Goal: Information Seeking & Learning: Learn about a topic

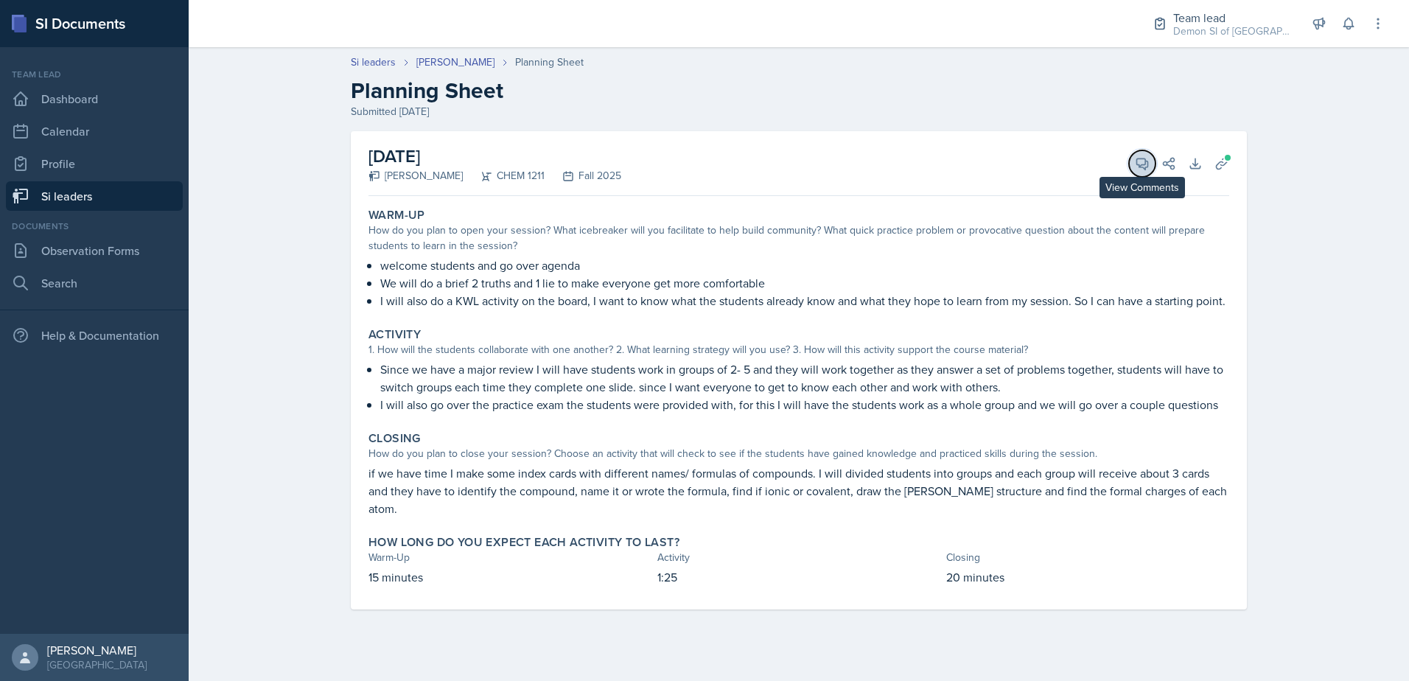
click at [1139, 169] on icon at bounding box center [1142, 163] width 15 height 15
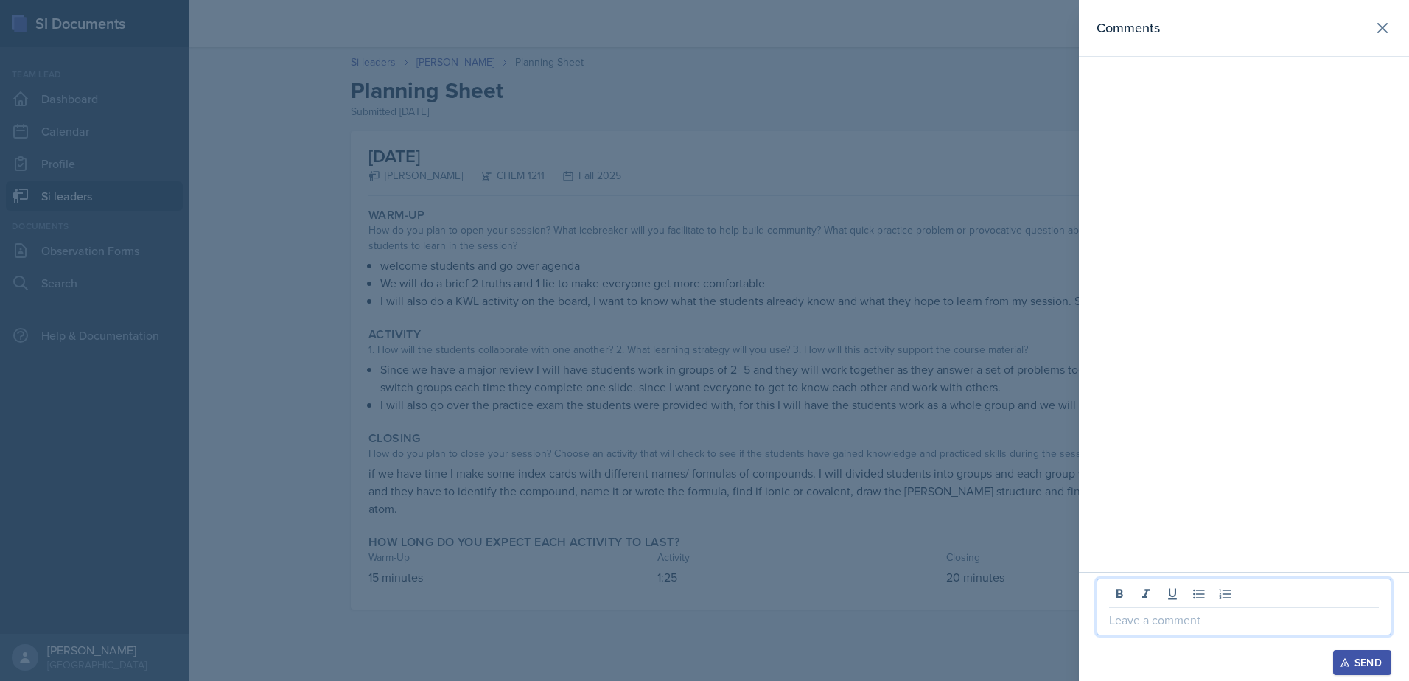
click at [1154, 621] on p at bounding box center [1244, 620] width 270 height 18
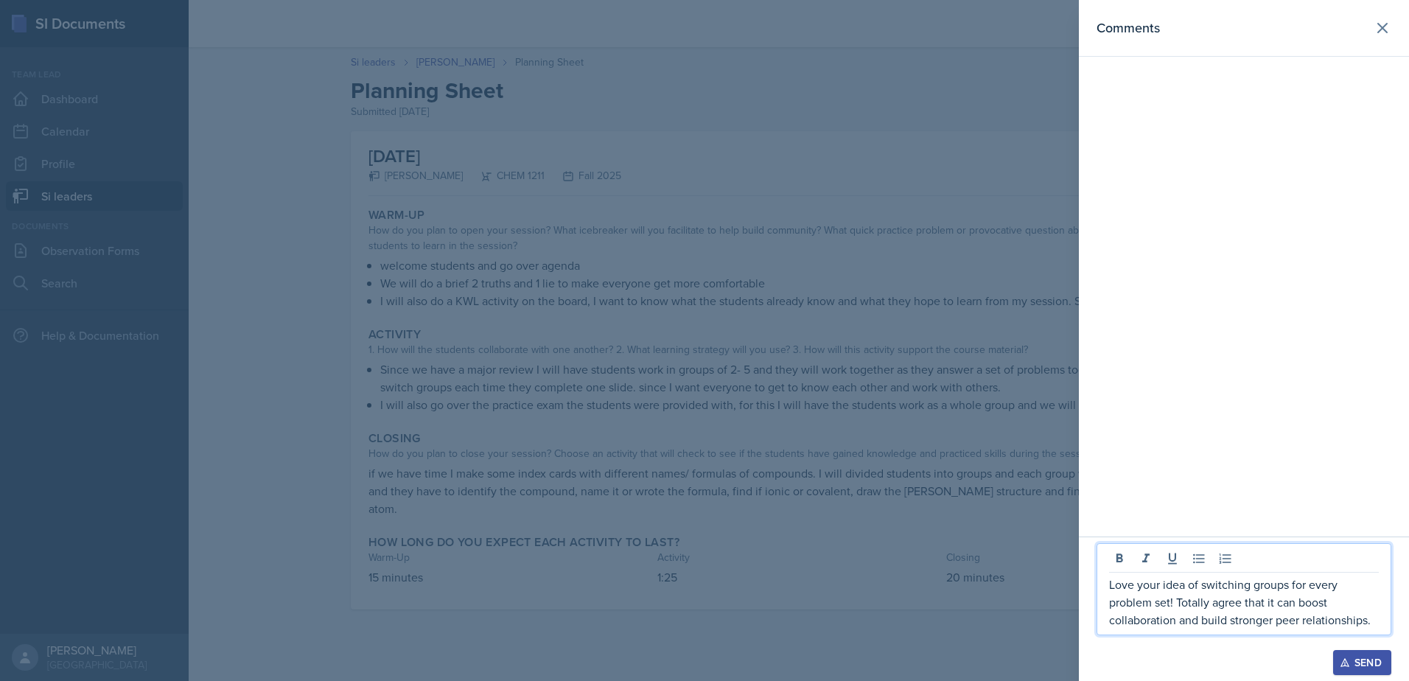
click at [597, 323] on div at bounding box center [704, 340] width 1409 height 681
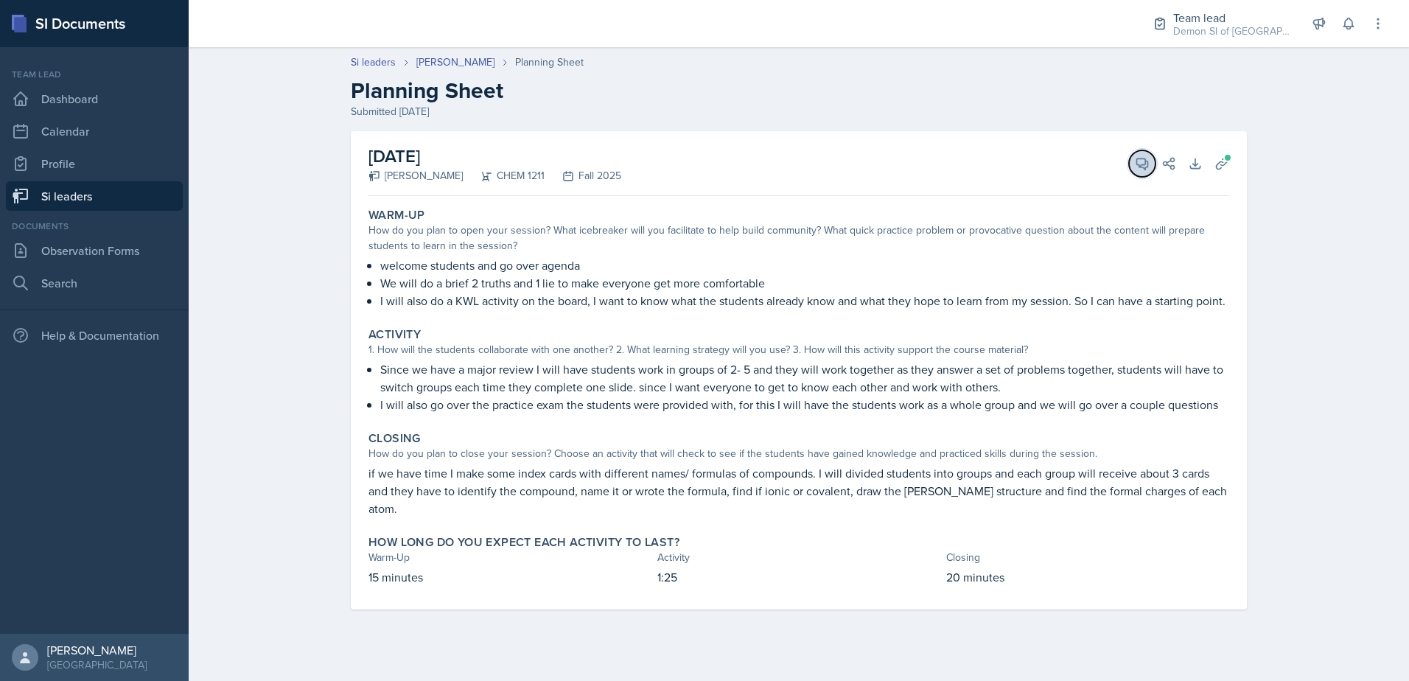
click at [1139, 170] on icon at bounding box center [1142, 163] width 15 height 15
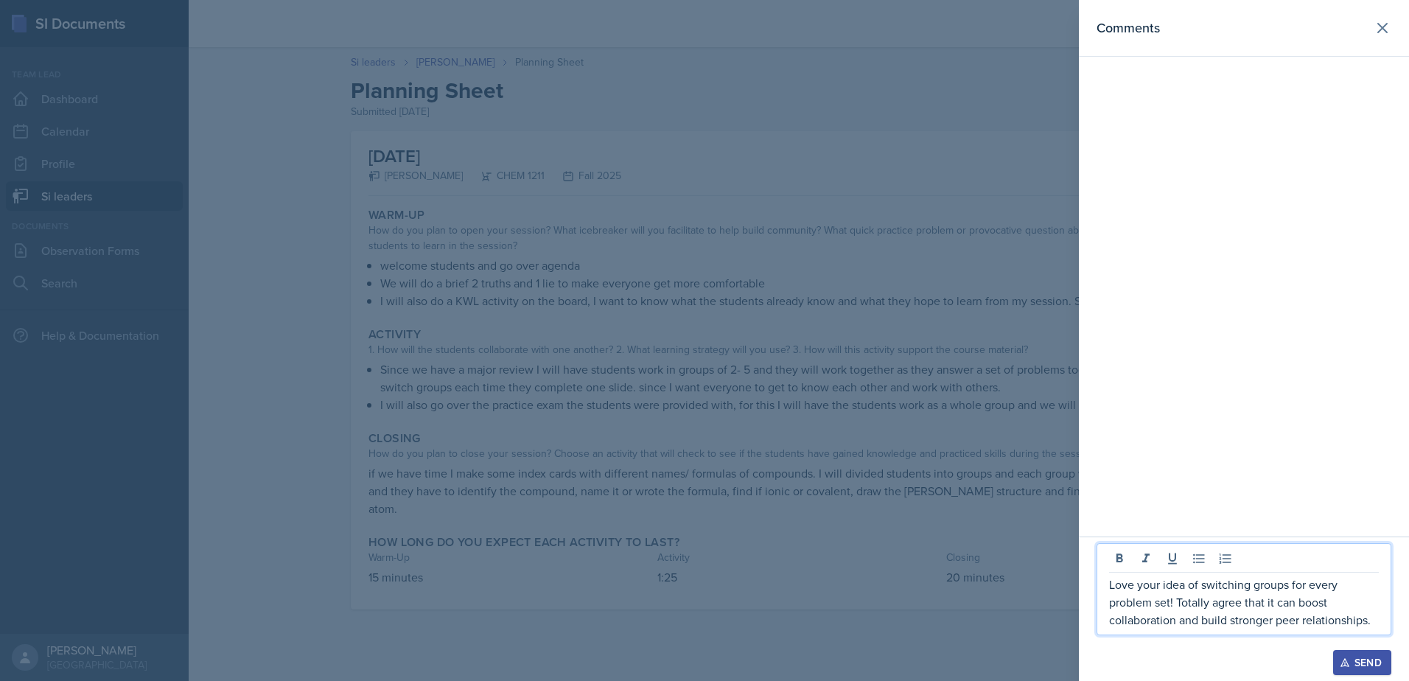
click at [1376, 623] on p "Love your idea of switching groups for every problem set! Totally agree that it…" at bounding box center [1244, 602] width 270 height 53
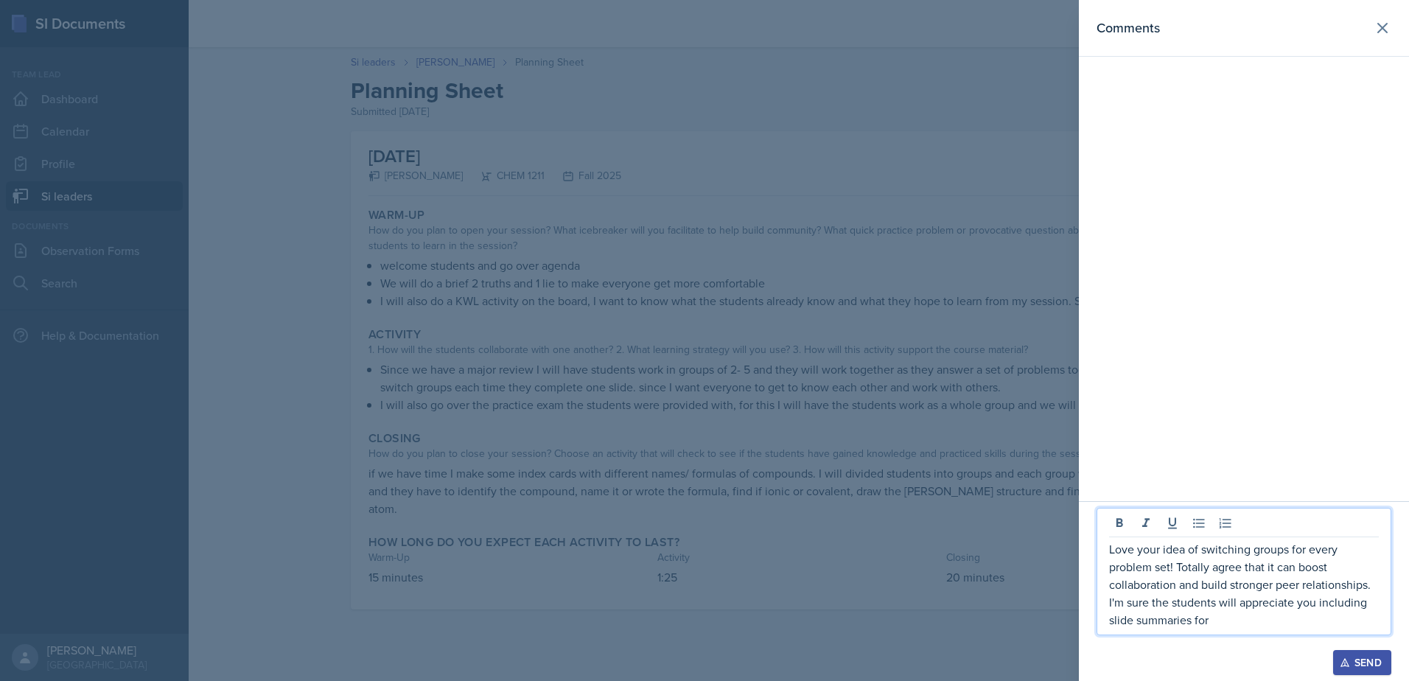
click at [1271, 621] on p "Love your idea of switching groups for every problem set! Totally agree that it…" at bounding box center [1244, 584] width 270 height 88
click at [1183, 591] on p "Love your idea of switching groups for every problem set! Totally agree that it…" at bounding box center [1244, 584] width 270 height 88
click at [1254, 612] on p "Love your idea of switching groups for every problem set! Totally agree that it…" at bounding box center [1244, 584] width 270 height 88
click at [1294, 624] on p "Love your idea of switching groups for every problem set! Totally agree that it…" at bounding box center [1244, 584] width 270 height 88
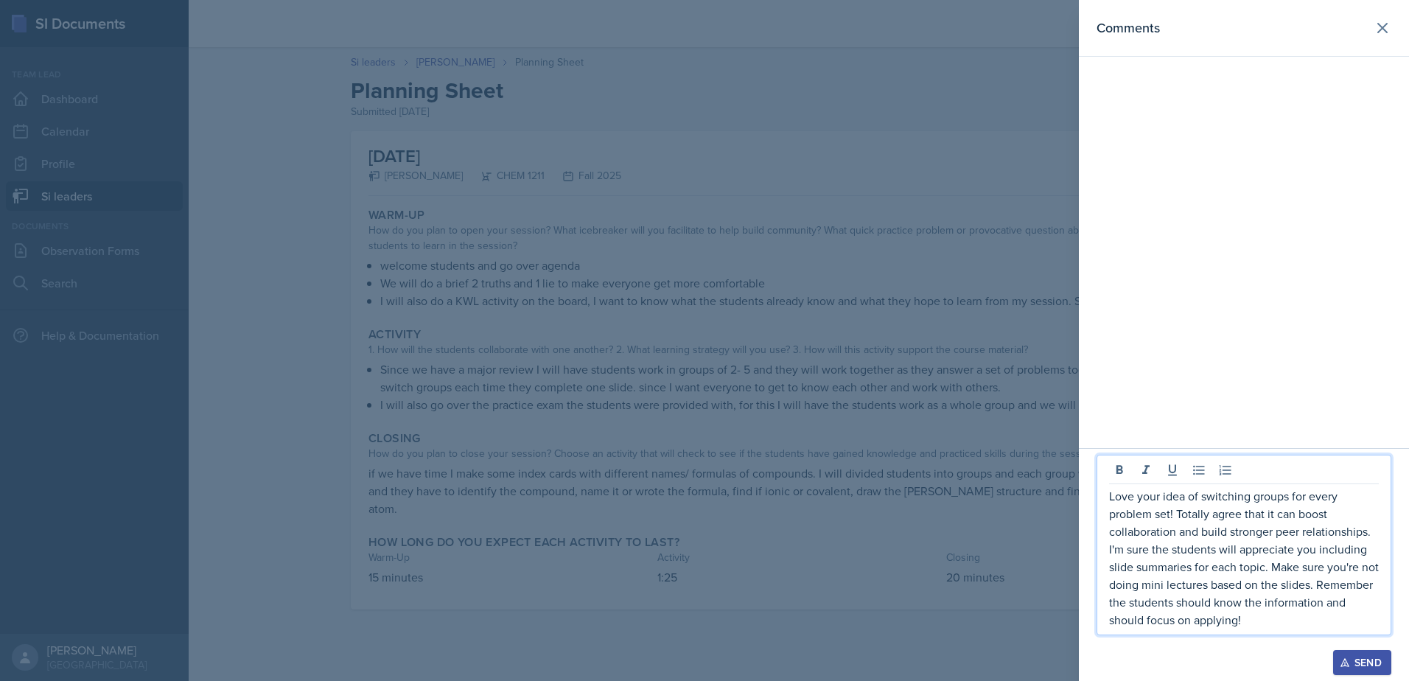
click at [1322, 622] on p "Love your idea of switching groups for every problem set! Totally agree that it…" at bounding box center [1244, 558] width 270 height 142
click at [1322, 576] on p "Love your idea of switching groups for every problem set! Totally agree that it…" at bounding box center [1244, 558] width 270 height 142
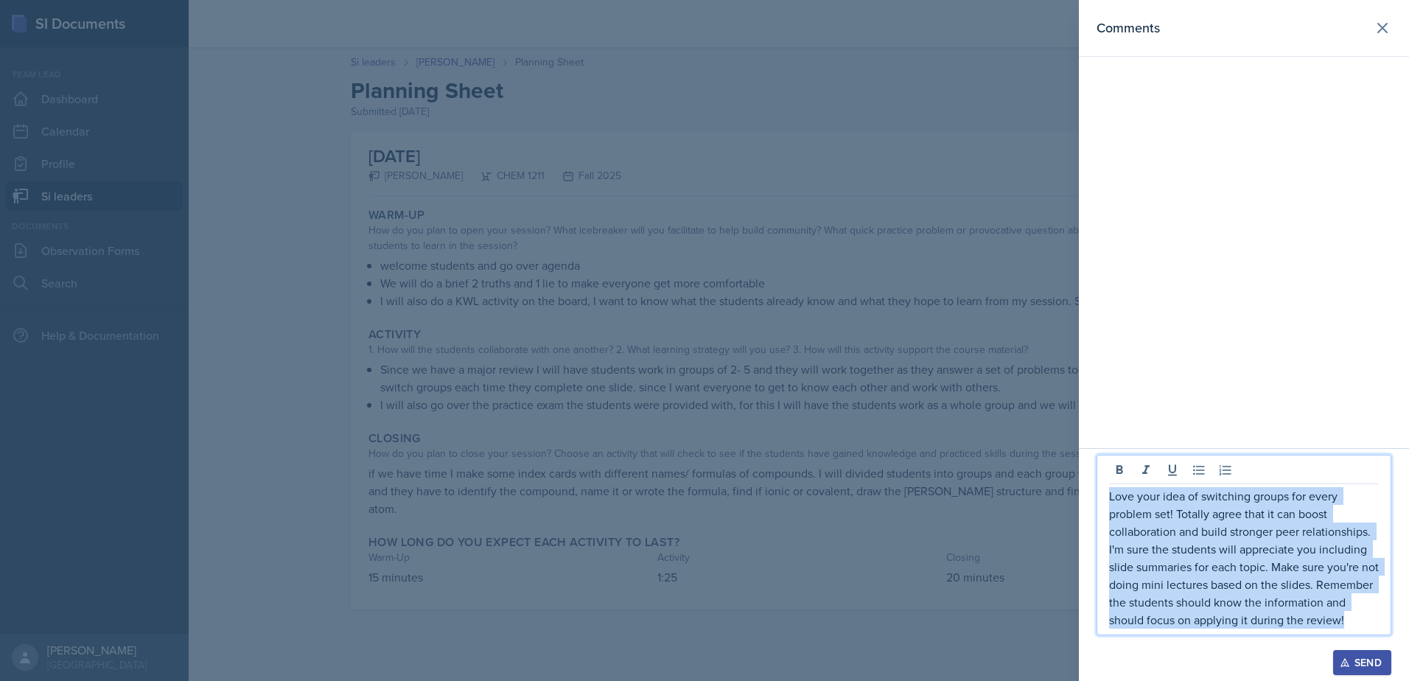
drag, startPoint x: 1204, startPoint y: 622, endPoint x: 1112, endPoint y: 478, distance: 170.7
click at [1108, 478] on div "Love your idea of switching groups for every problem set! Totally agree that it…" at bounding box center [1244, 545] width 295 height 181
click at [1205, 535] on p "Love your idea of switching groups for every problem set! Totally agree that it…" at bounding box center [1244, 558] width 270 height 142
click at [1278, 520] on p "Love your idea of switching groups for every problem set! Totally agree that it…" at bounding box center [1244, 558] width 270 height 142
click at [1252, 594] on p "Love your idea of switching groups for every problem set! Totally agree that it…" at bounding box center [1244, 558] width 270 height 142
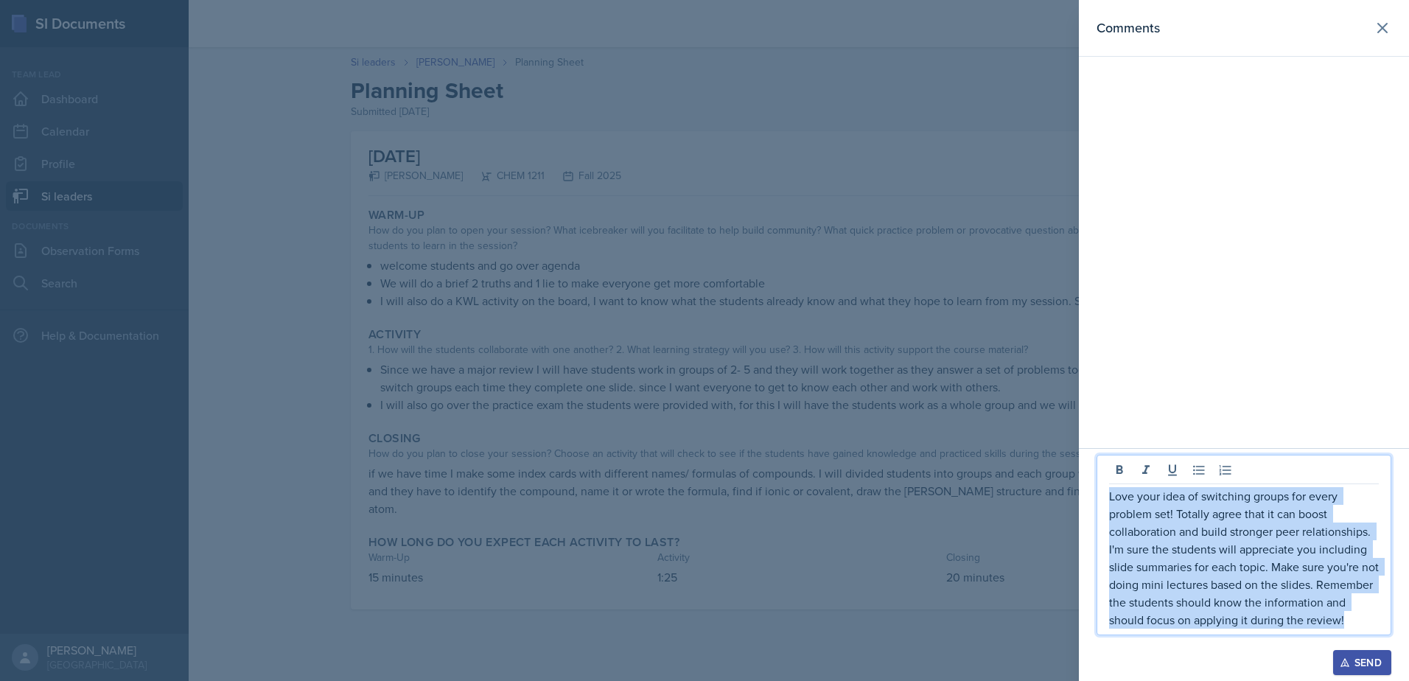
click at [1252, 627] on p "Love your idea of switching groups for every problem set! Totally agree that it…" at bounding box center [1244, 558] width 270 height 142
drag, startPoint x: 1202, startPoint y: 621, endPoint x: 1109, endPoint y: 478, distance: 169.9
click at [1109, 487] on p "Love your idea of switching groups for every problem set! Totally agree that it…" at bounding box center [1244, 558] width 270 height 142
copy p "Love your idea of switching groups for every problem set! Totally agree that it…"
click at [1360, 658] on div "Send" at bounding box center [1362, 663] width 39 height 12
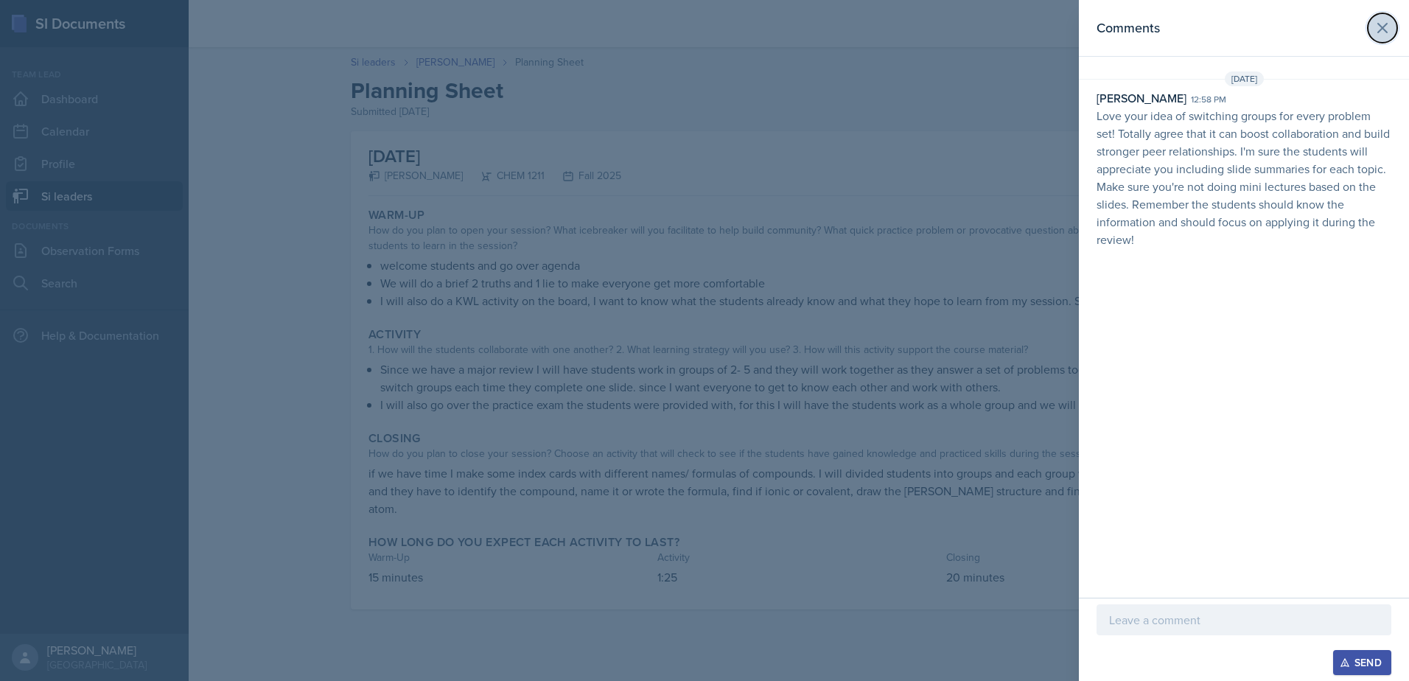
click at [1381, 26] on icon at bounding box center [1382, 28] width 9 height 9
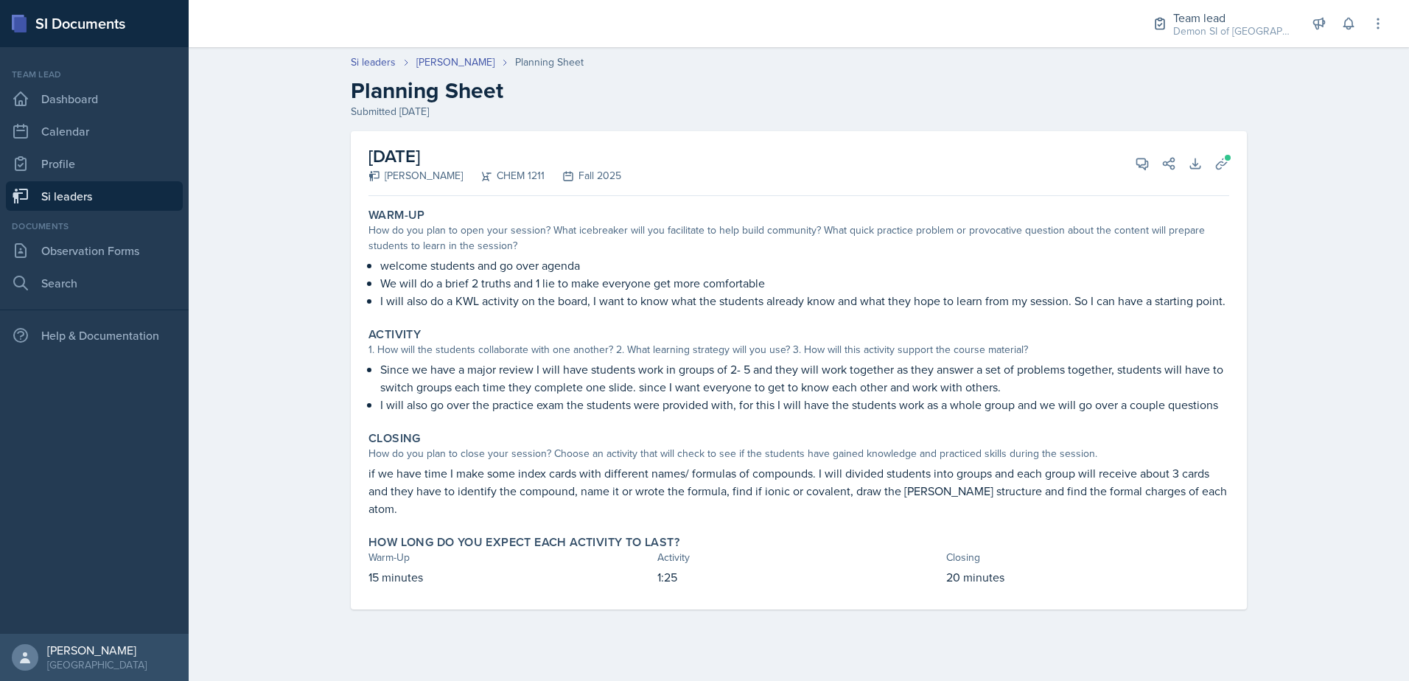
click at [108, 197] on link "Si leaders" at bounding box center [94, 195] width 177 height 29
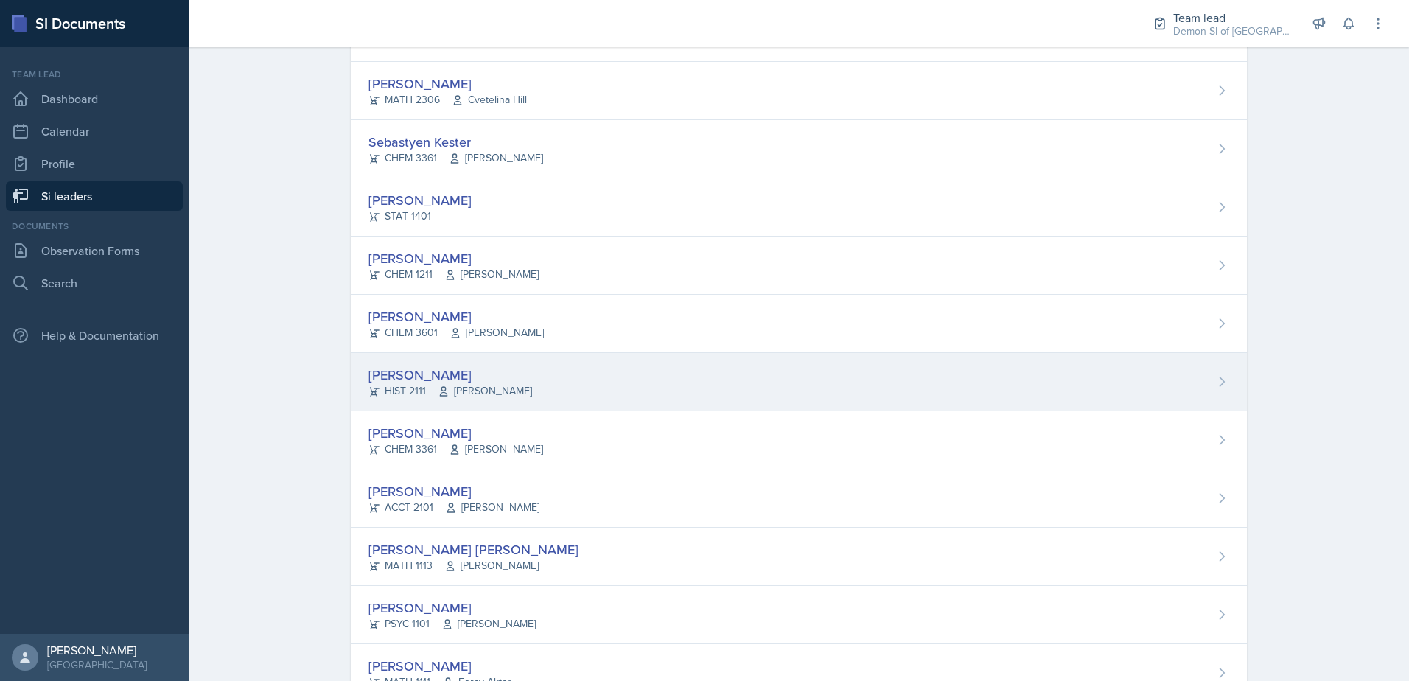
scroll to position [737, 0]
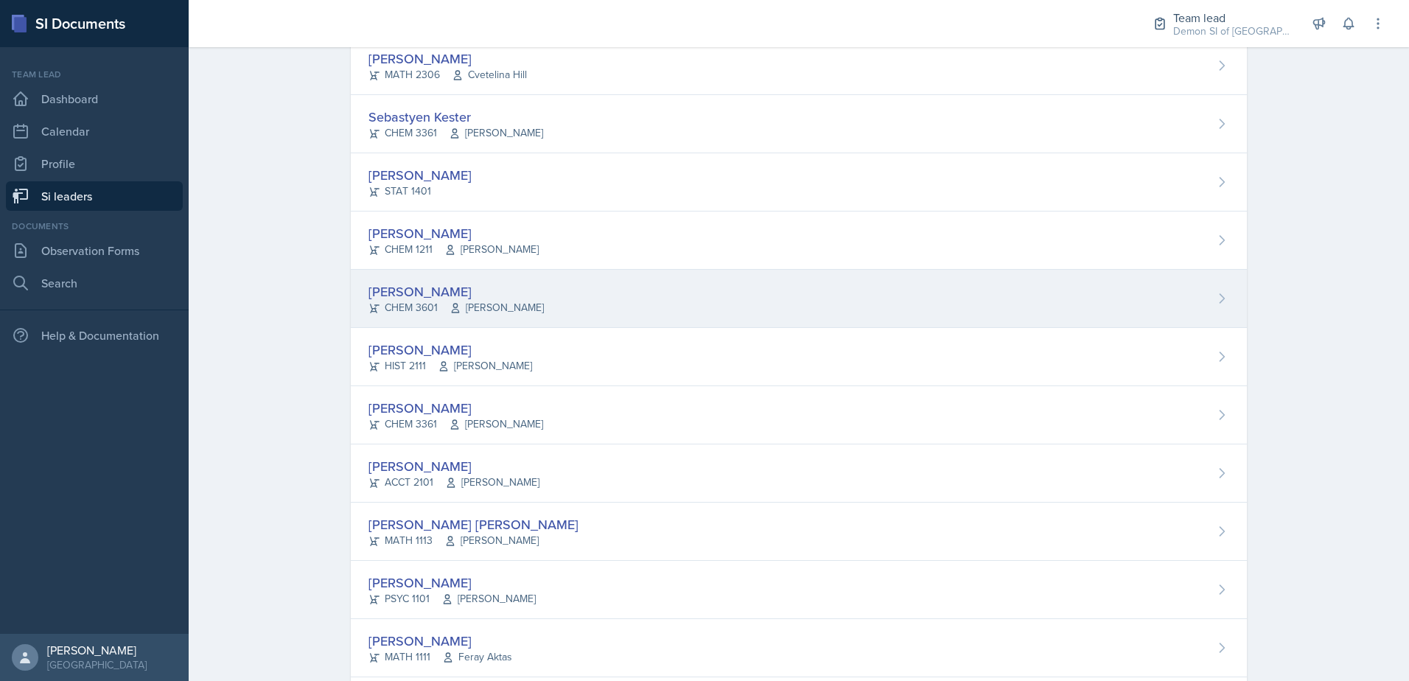
click at [466, 317] on div "[PERSON_NAME] CHEM 3601 [PERSON_NAME]" at bounding box center [799, 299] width 896 height 58
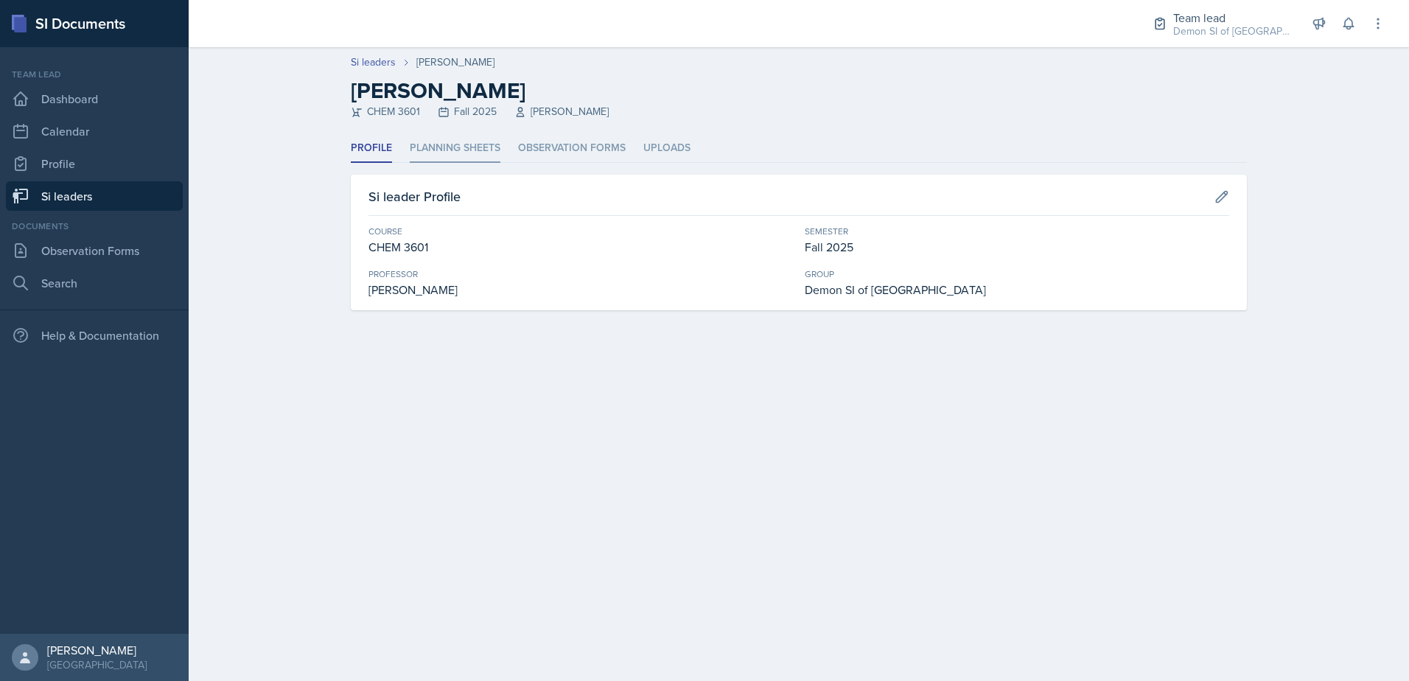
click at [429, 141] on li "Planning Sheets" at bounding box center [455, 148] width 91 height 29
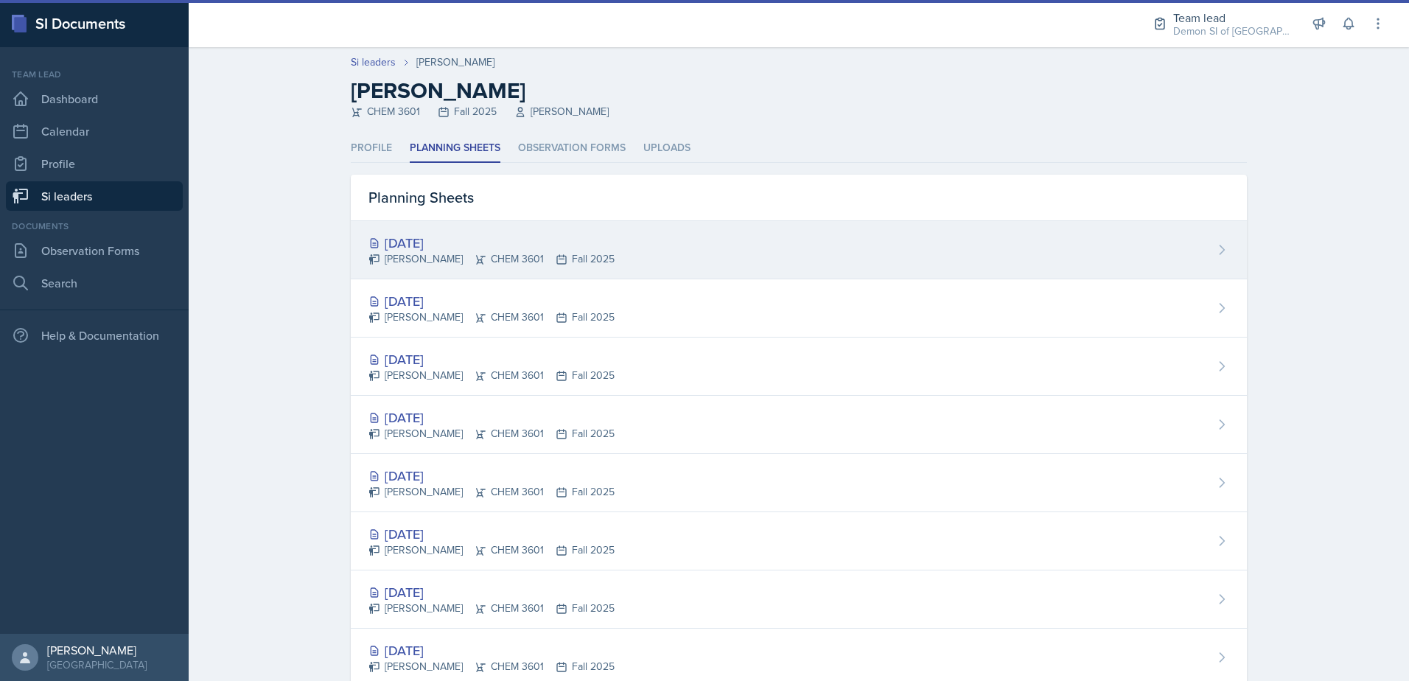
click at [440, 254] on div "[PERSON_NAME] CHEM 3601 Fall 2025" at bounding box center [492, 258] width 246 height 15
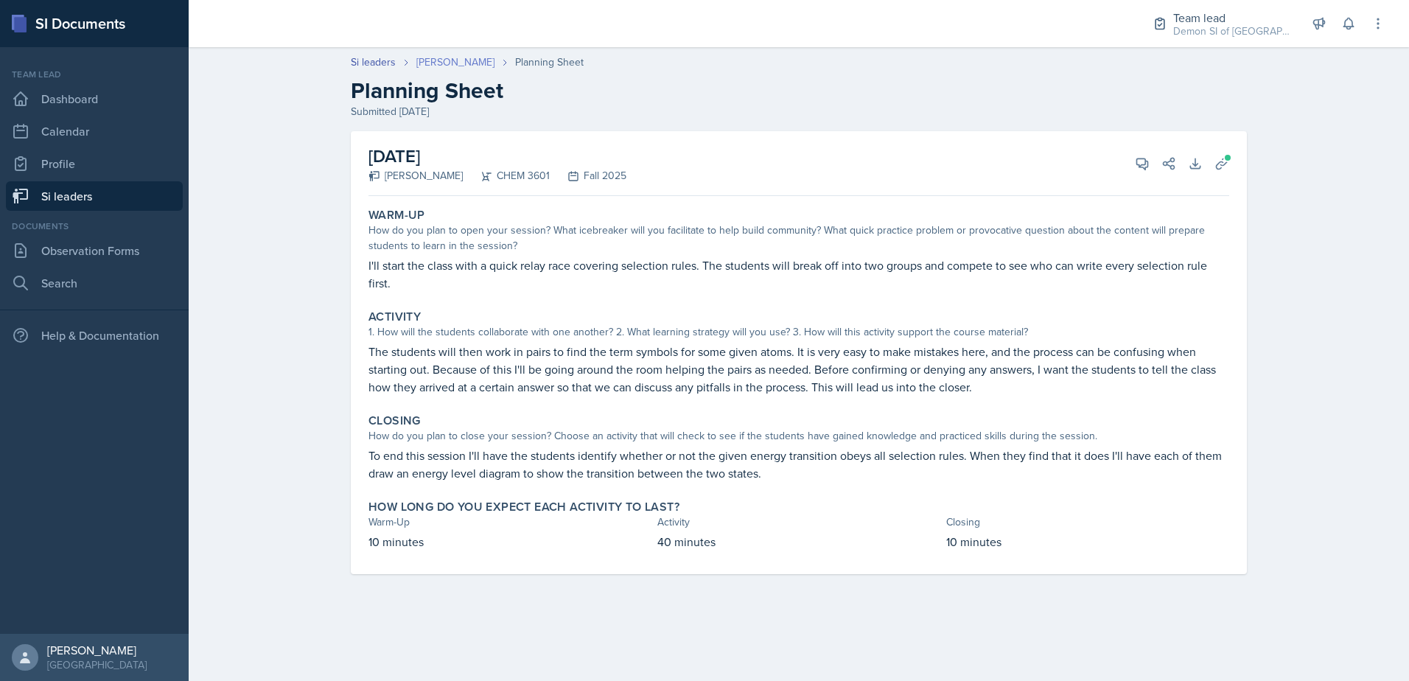
click at [439, 64] on link "[PERSON_NAME]" at bounding box center [455, 62] width 78 height 15
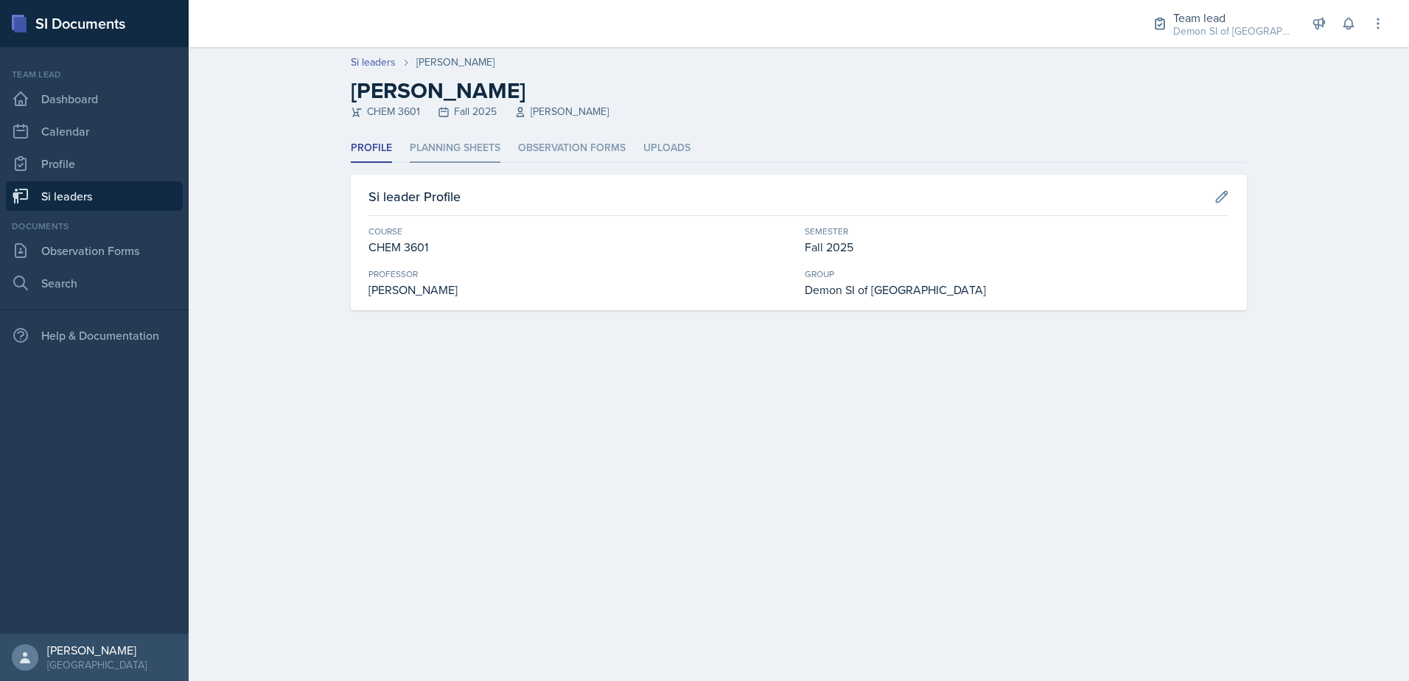
click at [428, 150] on li "Planning Sheets" at bounding box center [455, 148] width 91 height 29
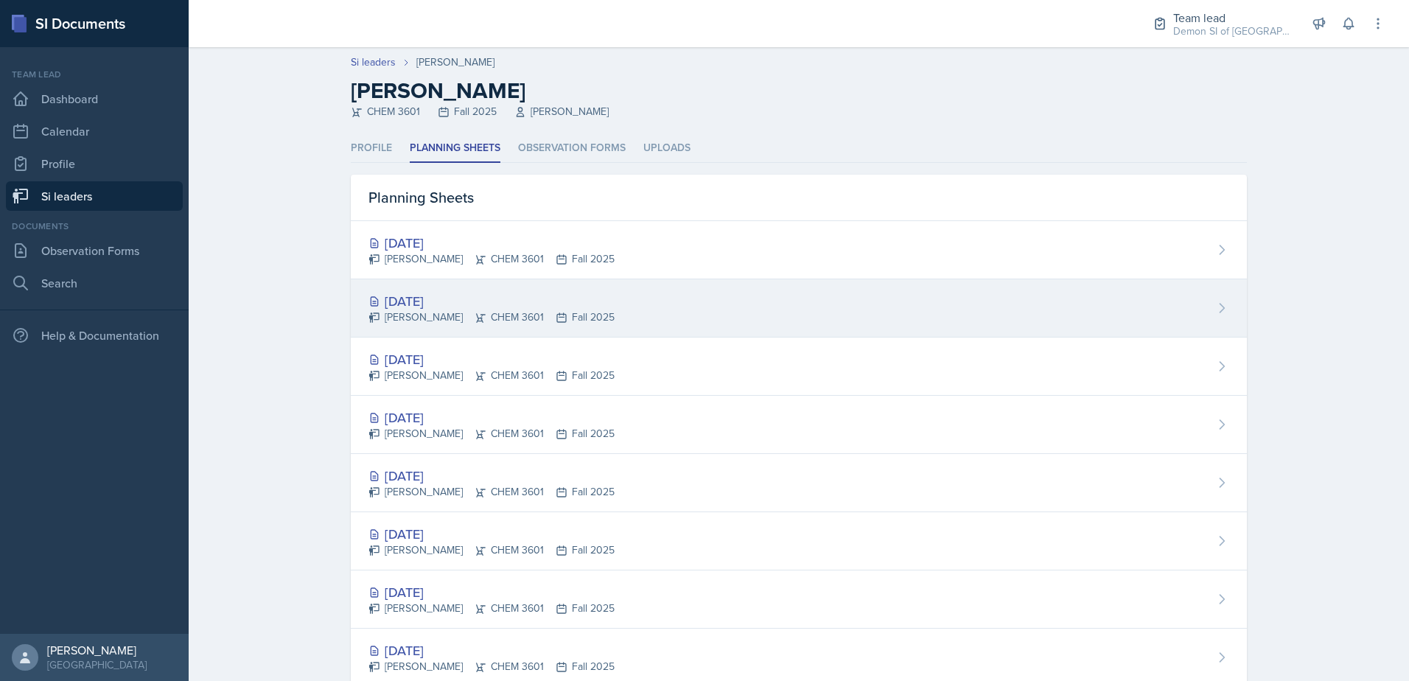
click at [434, 299] on div "[DATE]" at bounding box center [492, 301] width 246 height 20
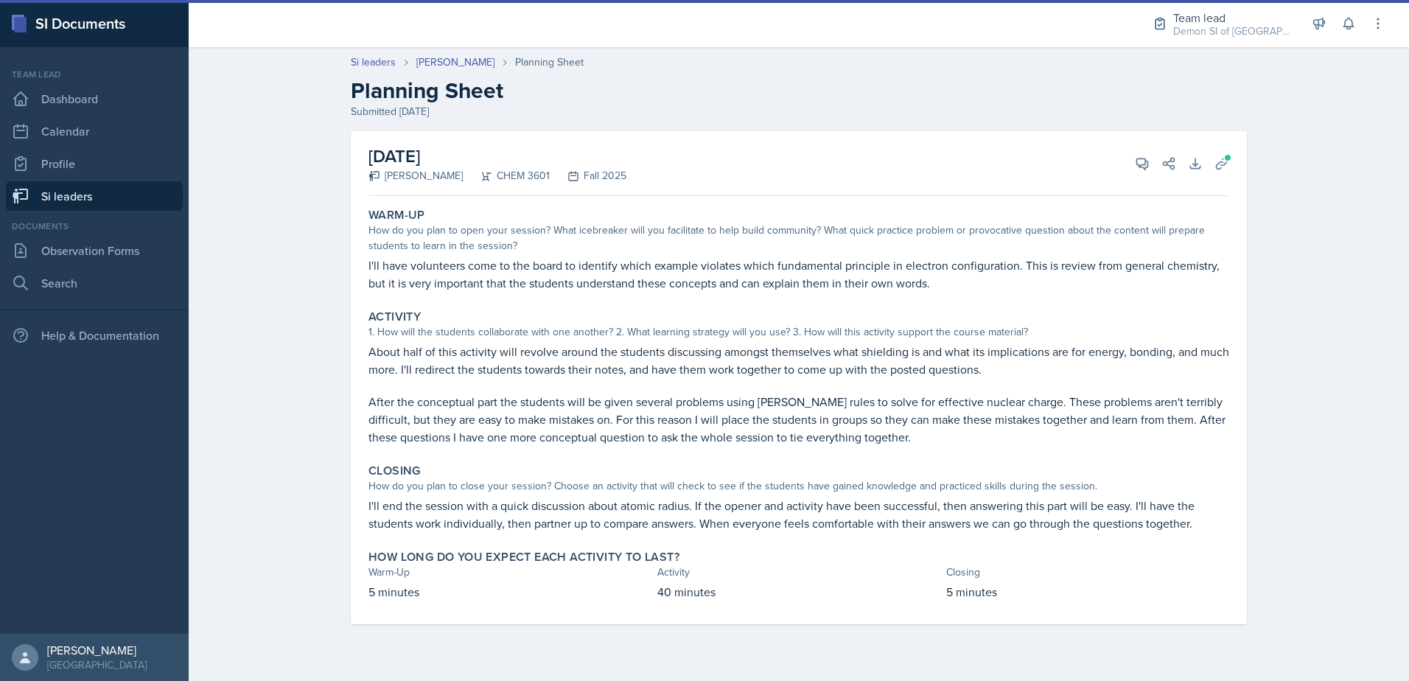
click at [153, 200] on link "Si leaders" at bounding box center [94, 195] width 177 height 29
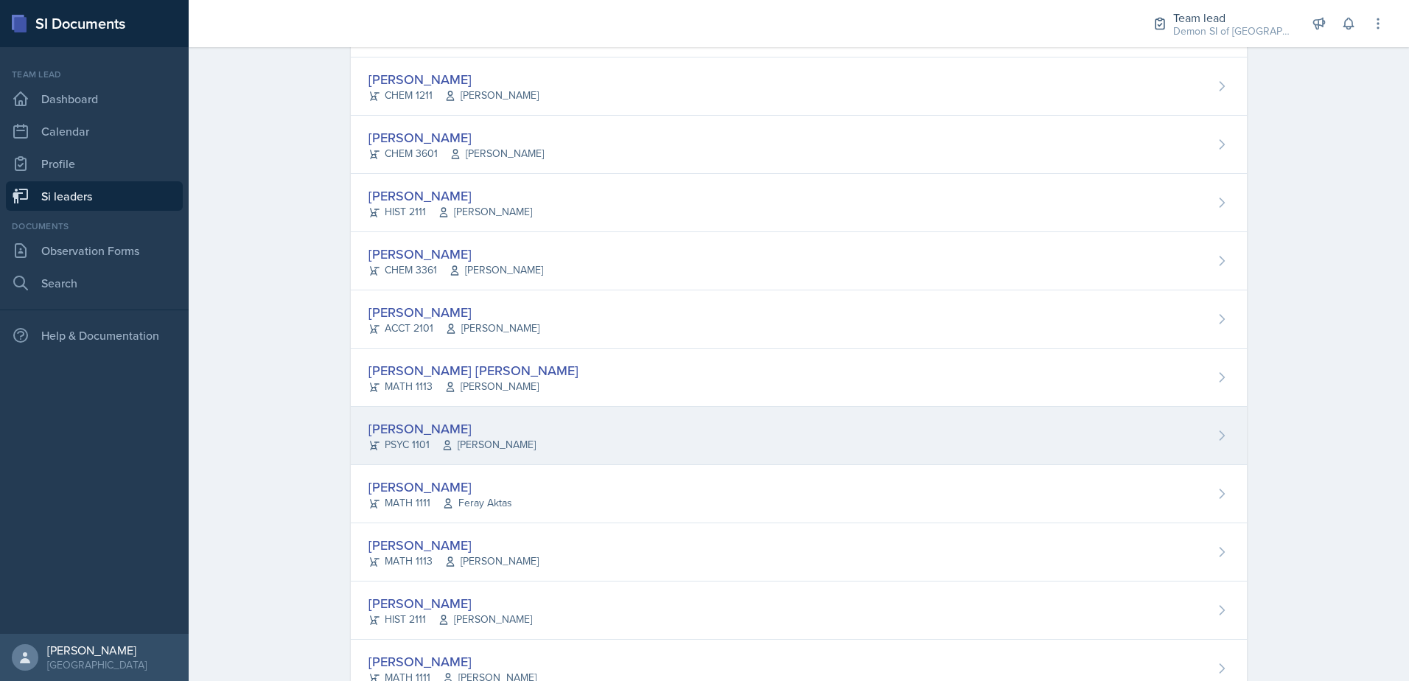
scroll to position [943, 0]
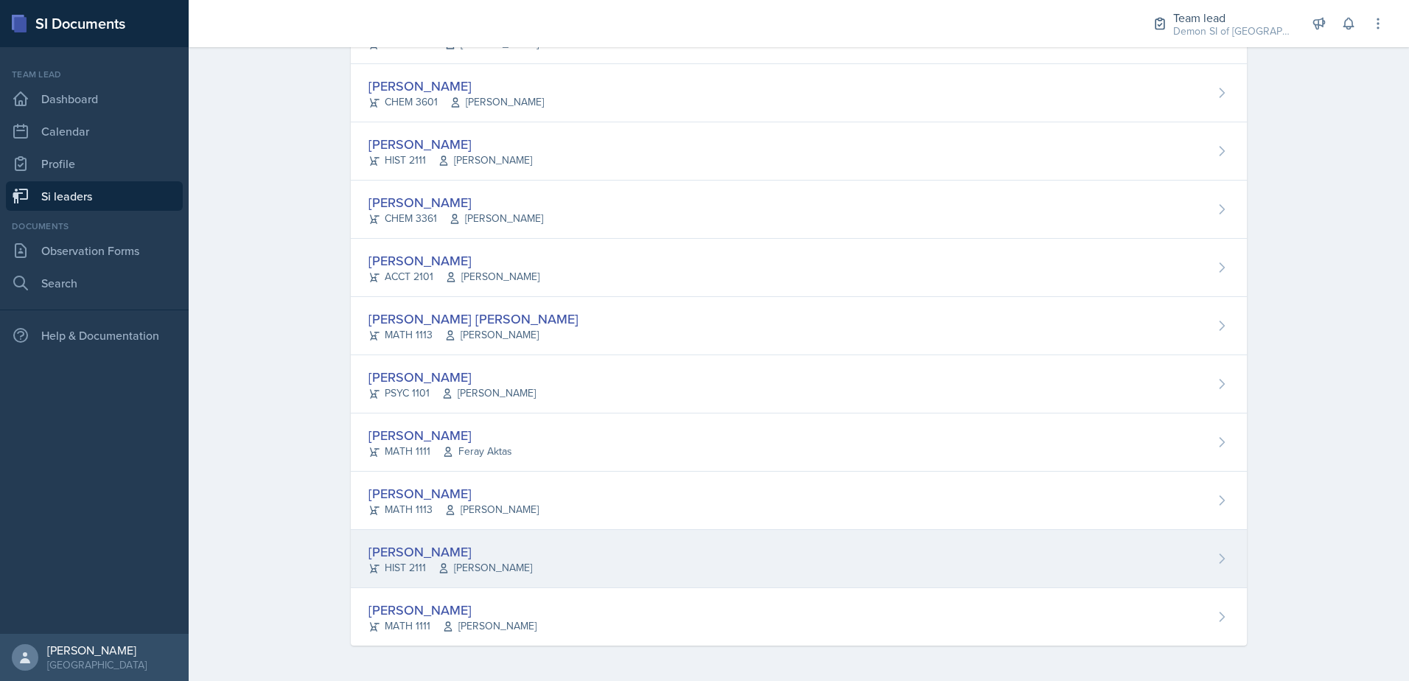
click at [519, 557] on div "[PERSON_NAME] HIST 2111 [PERSON_NAME]" at bounding box center [799, 559] width 896 height 58
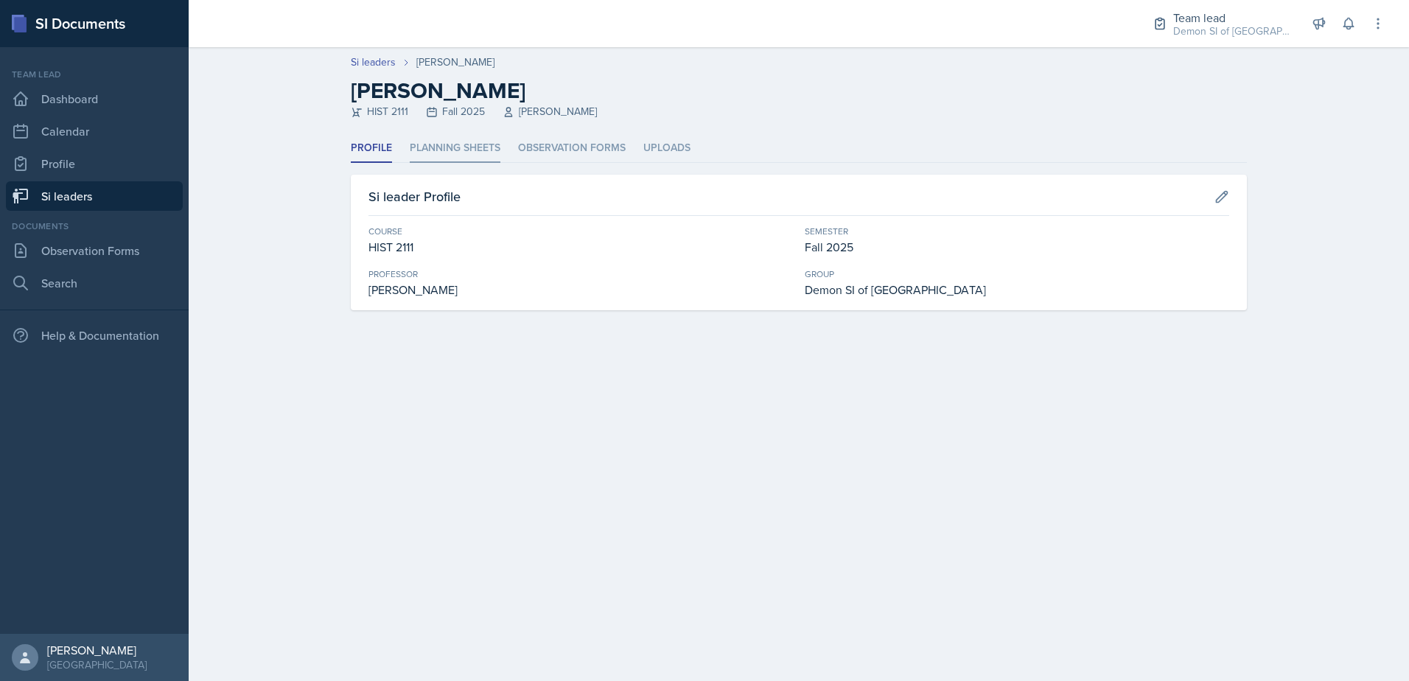
click at [423, 156] on li "Planning Sheets" at bounding box center [455, 148] width 91 height 29
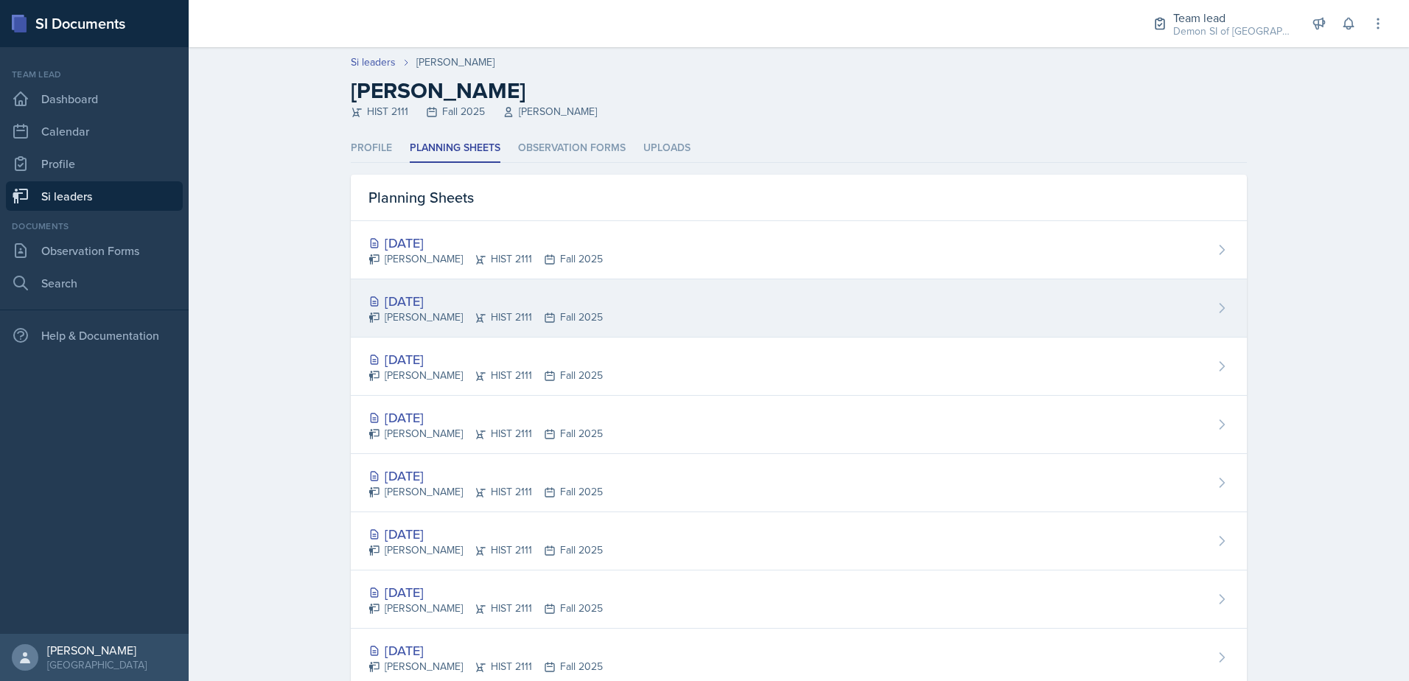
click at [445, 316] on div "[PERSON_NAME] HIST 2111 Fall 2025" at bounding box center [486, 317] width 234 height 15
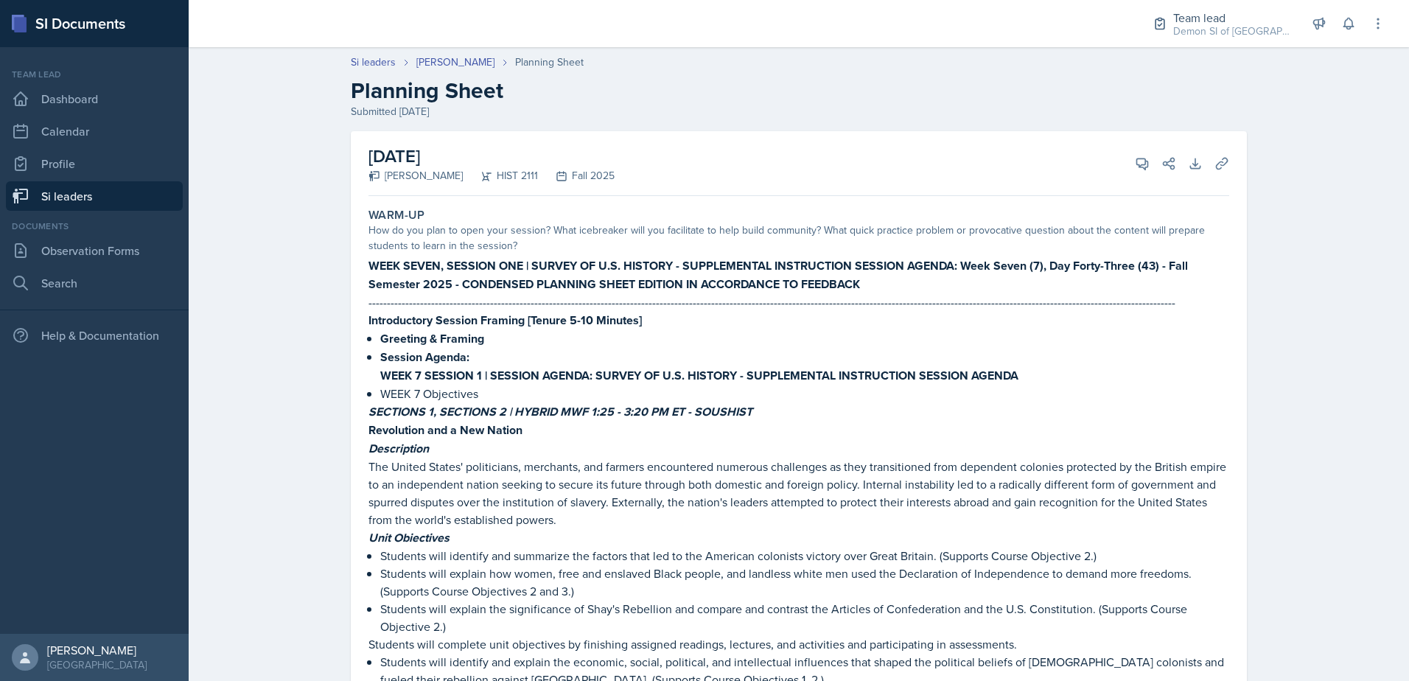
click at [446, 77] on h2 "Planning Sheet" at bounding box center [799, 90] width 896 height 27
click at [446, 66] on link "[PERSON_NAME]" at bounding box center [455, 62] width 78 height 15
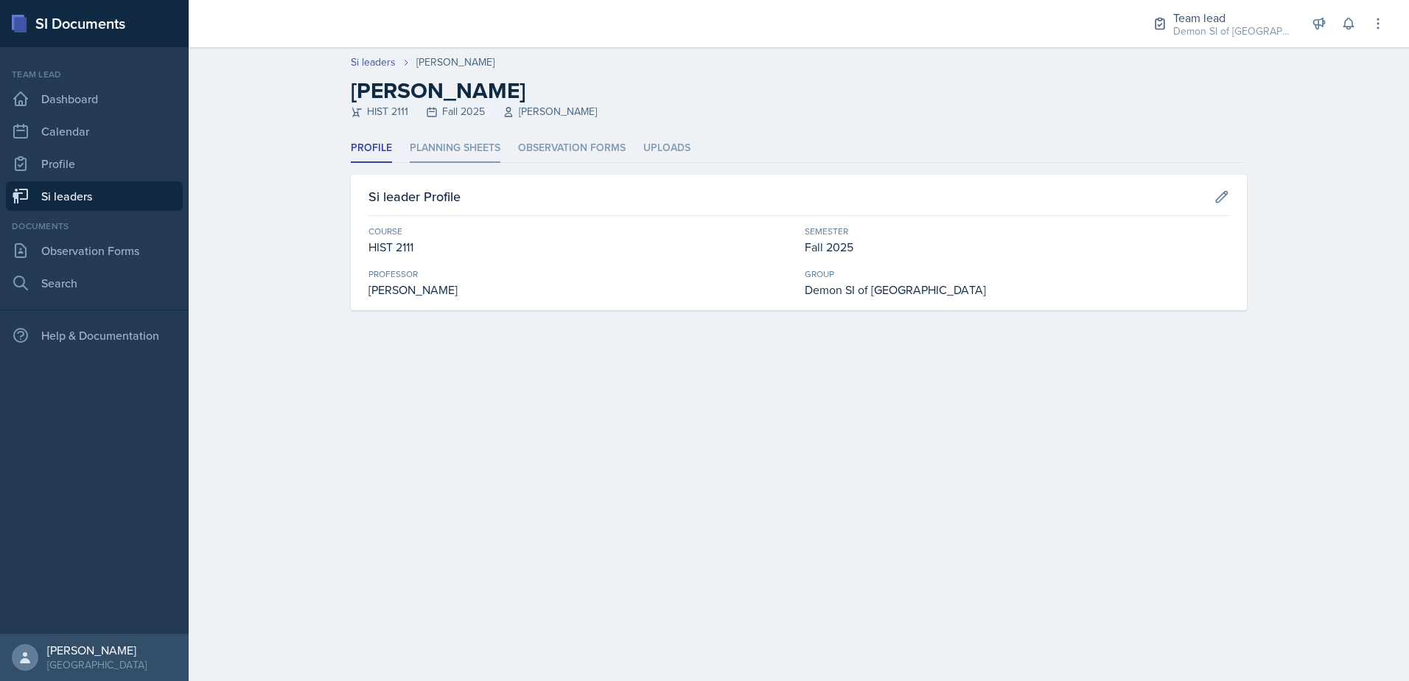
click at [447, 141] on li "Planning Sheets" at bounding box center [455, 148] width 91 height 29
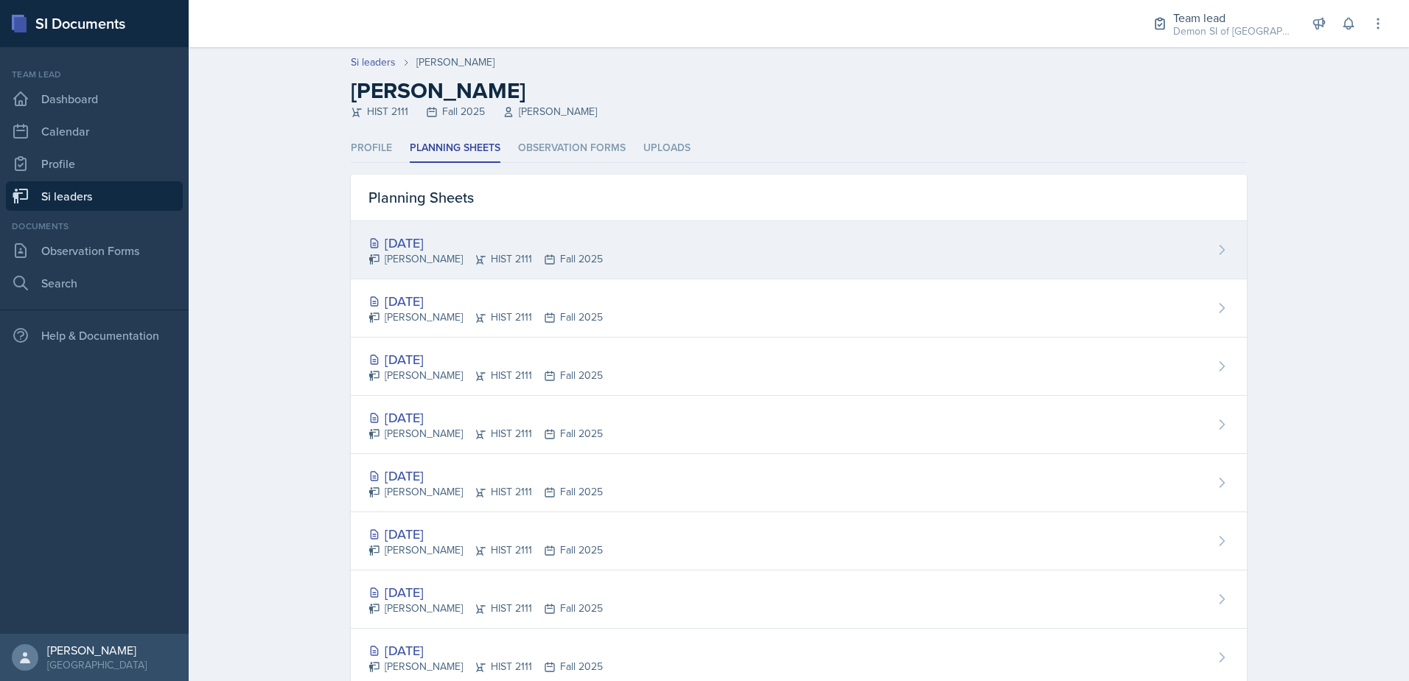
click at [436, 259] on div "[PERSON_NAME] HIST 2111 Fall 2025" at bounding box center [486, 258] width 234 height 15
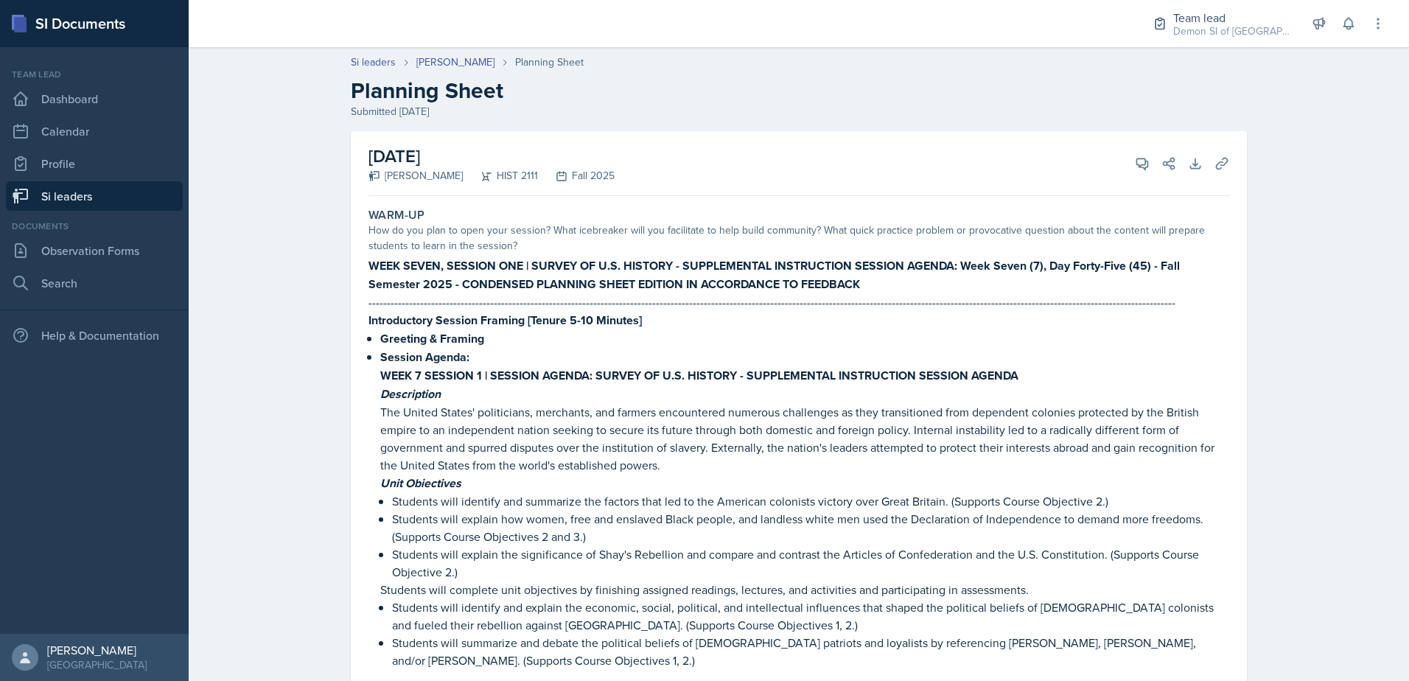
click at [128, 189] on link "Si leaders" at bounding box center [94, 195] width 177 height 29
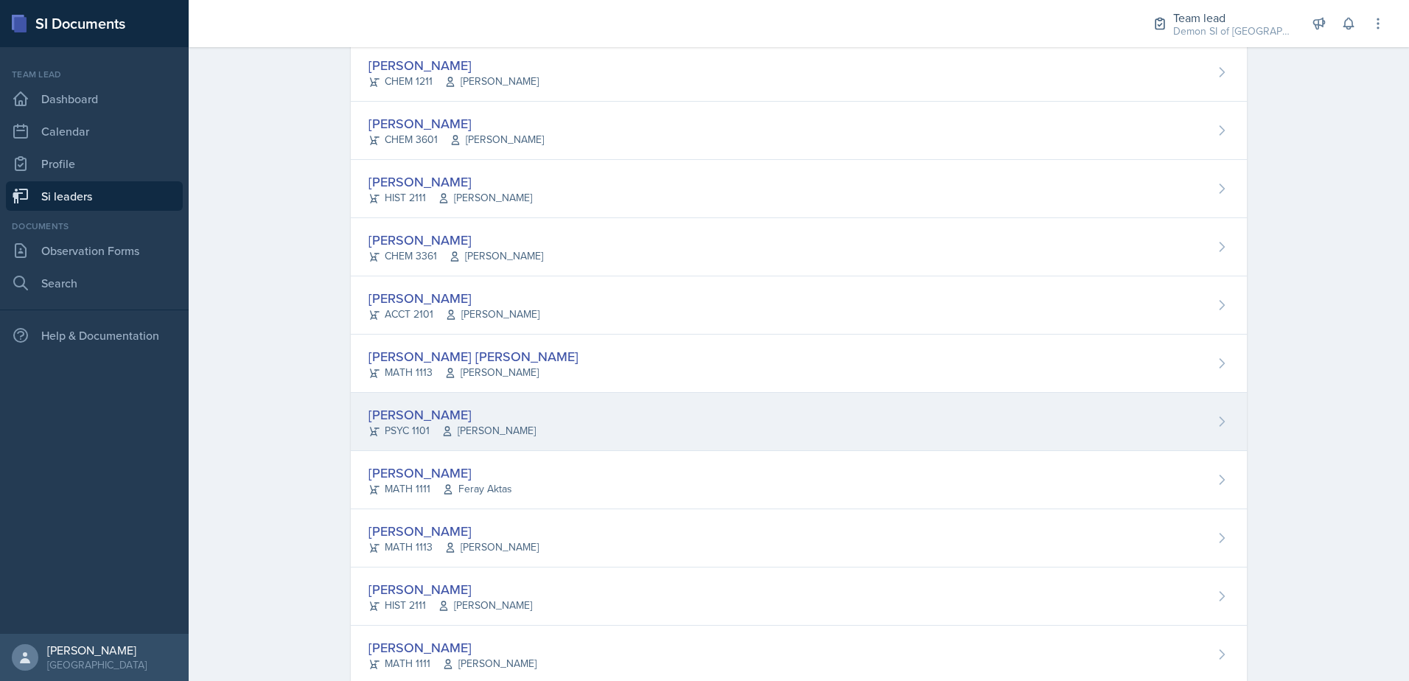
scroll to position [869, 0]
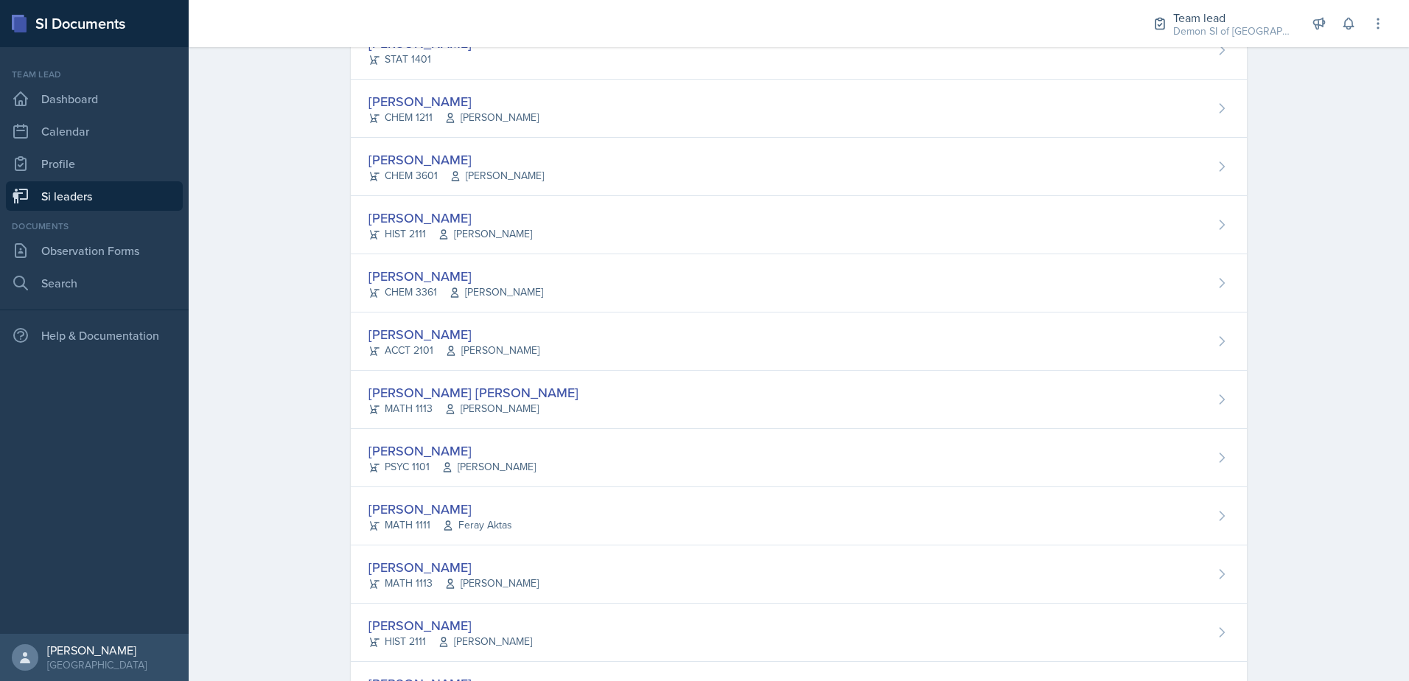
click at [486, 451] on div "[PERSON_NAME]" at bounding box center [452, 451] width 167 height 20
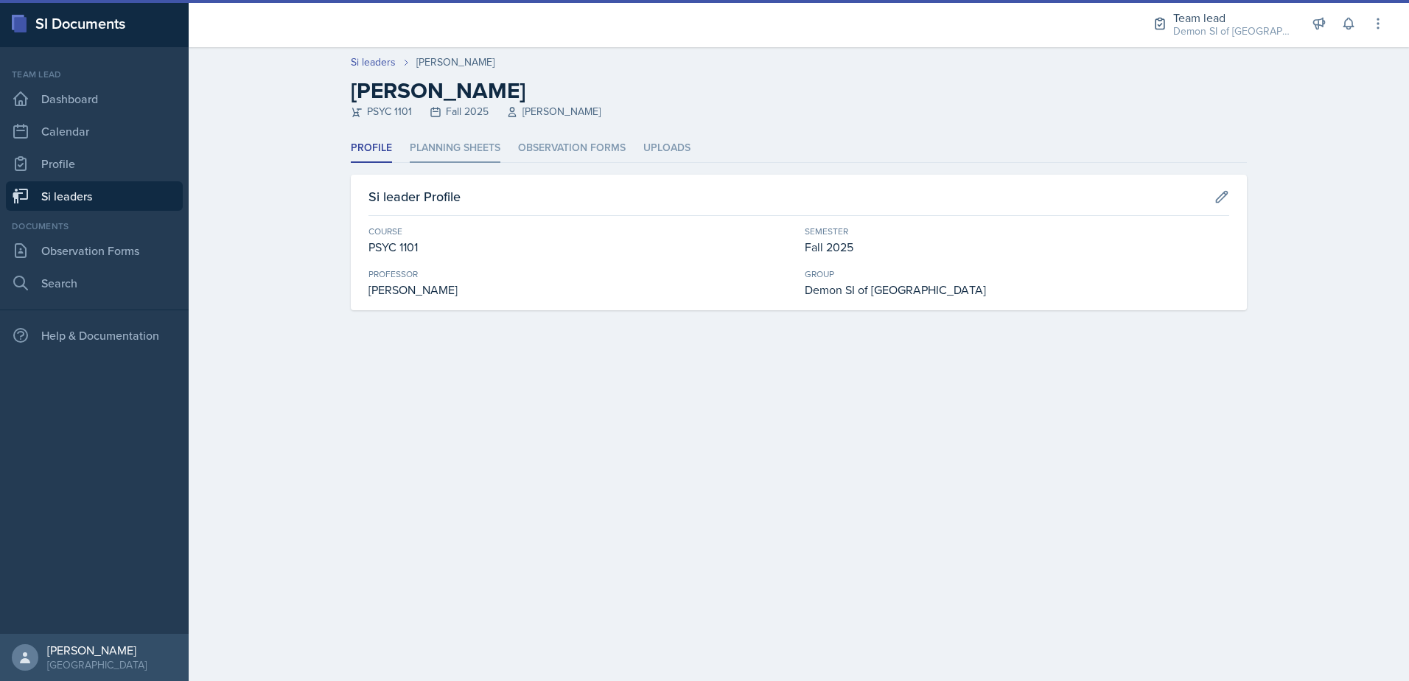
click at [451, 157] on li "Planning Sheets" at bounding box center [455, 148] width 91 height 29
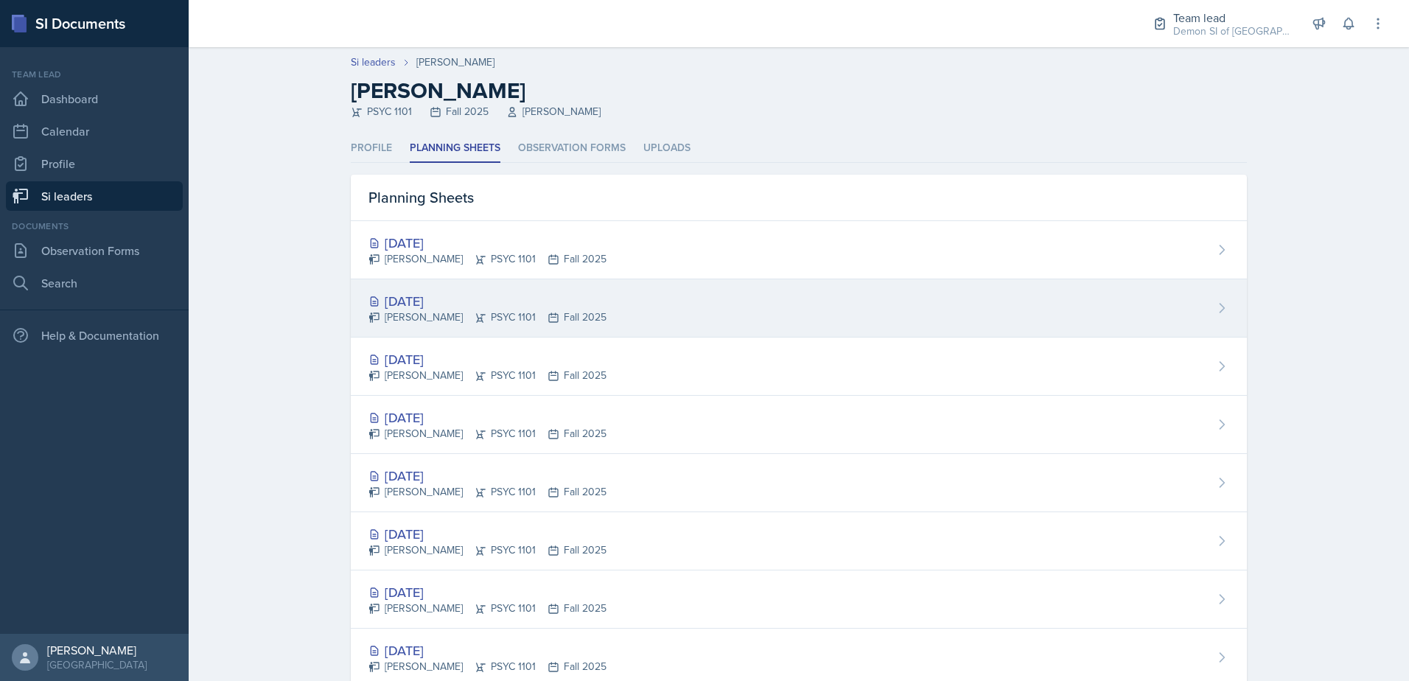
click at [434, 301] on div "[DATE]" at bounding box center [488, 301] width 238 height 20
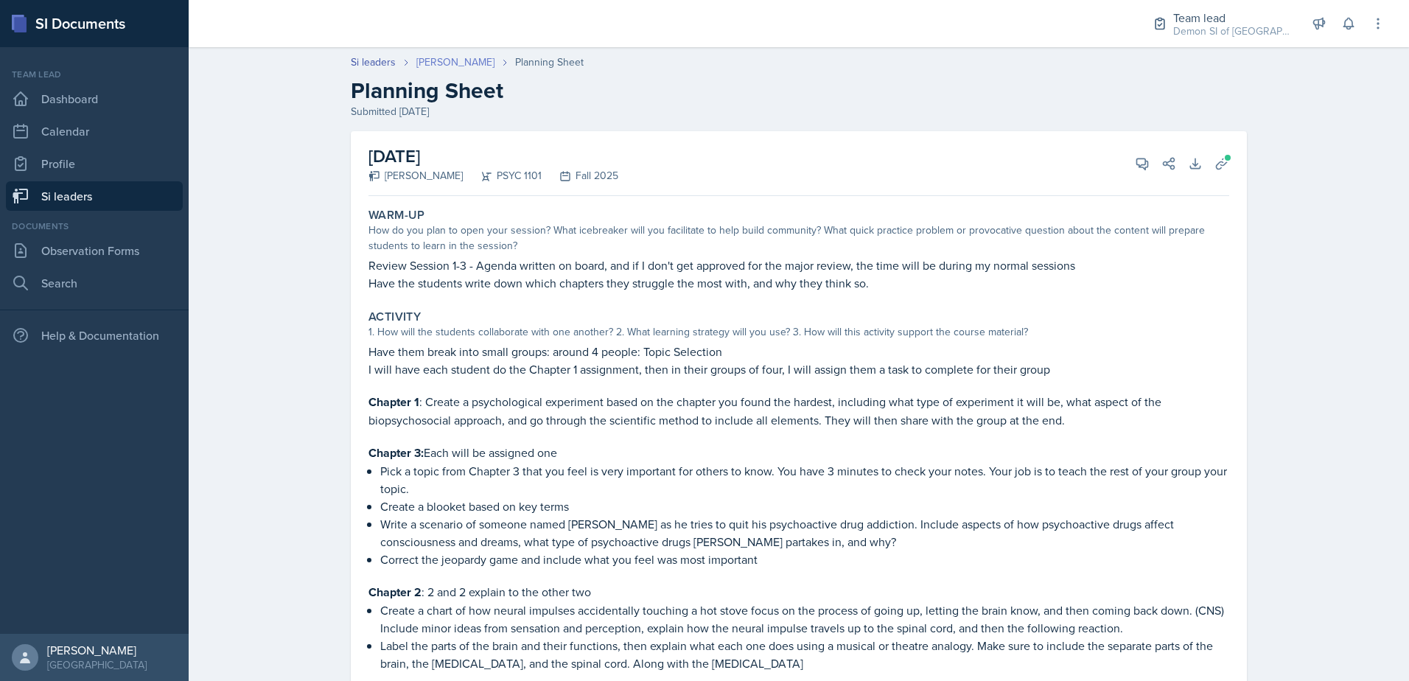
click at [436, 65] on link "[PERSON_NAME]" at bounding box center [455, 62] width 78 height 15
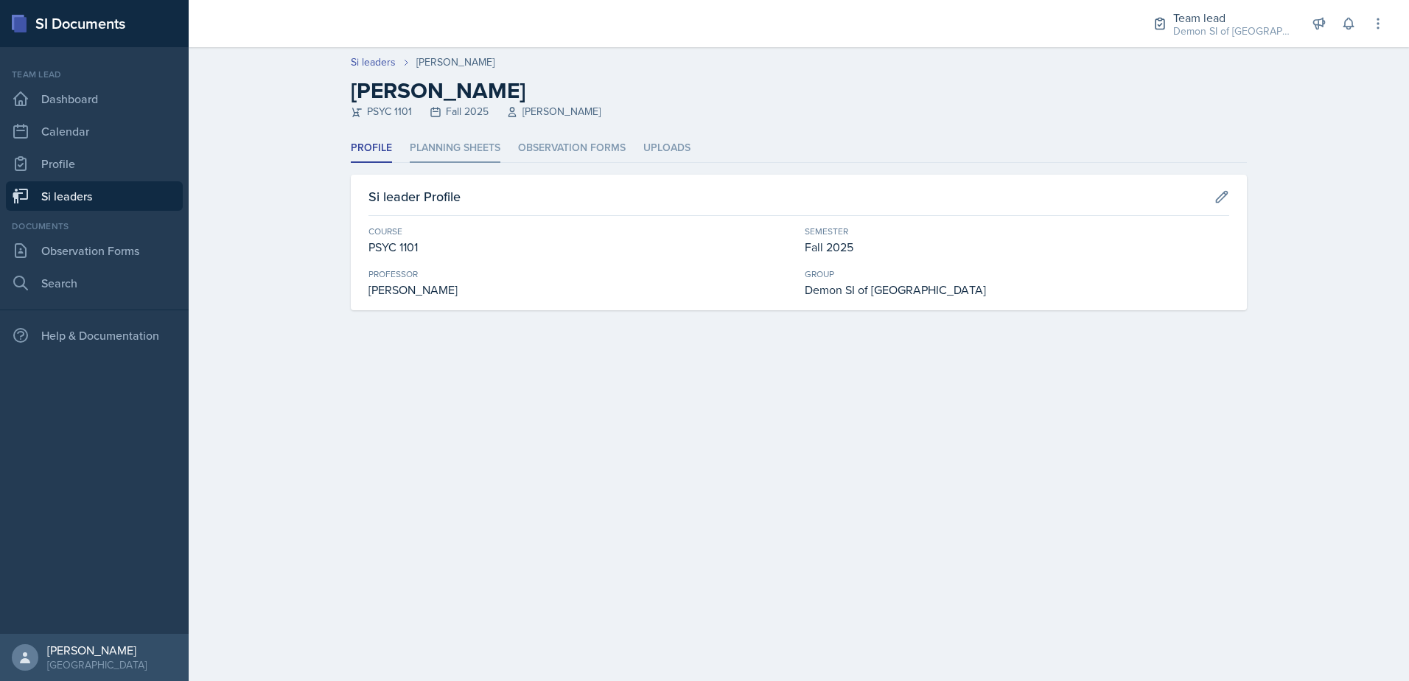
click at [448, 149] on li "Planning Sheets" at bounding box center [455, 148] width 91 height 29
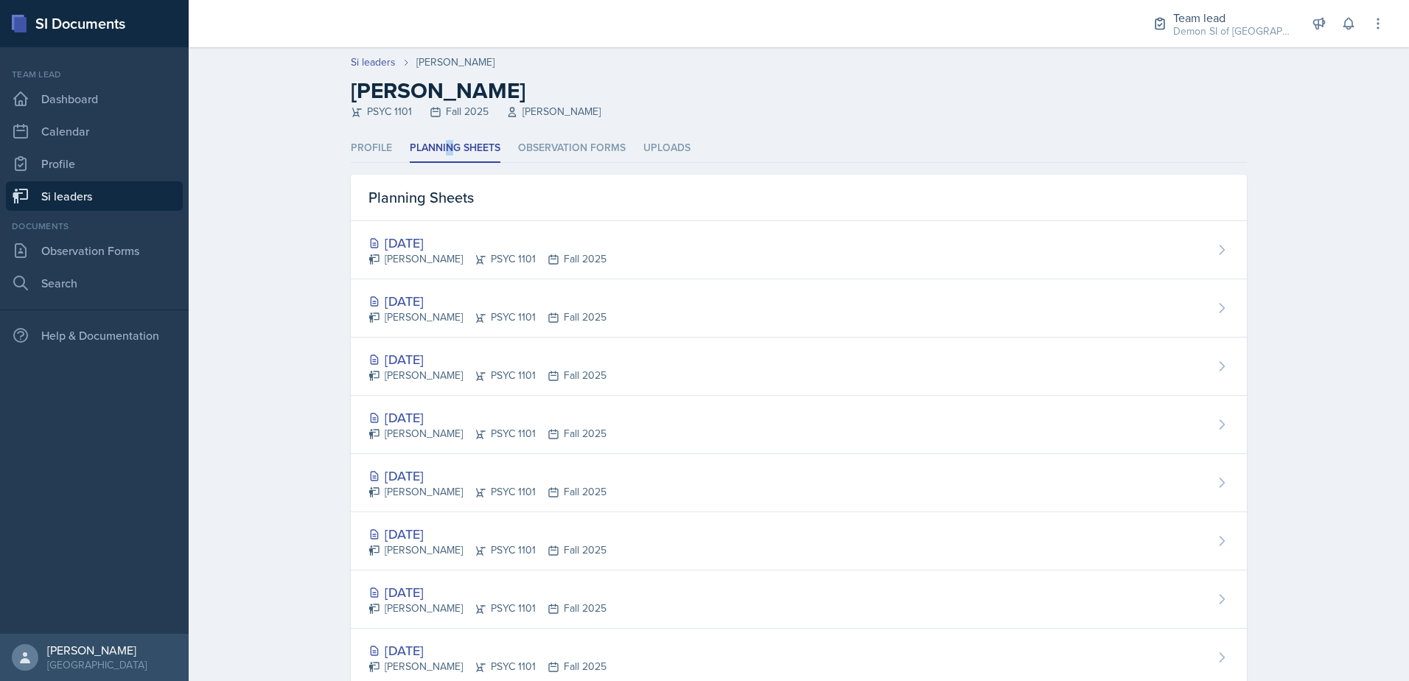
drag, startPoint x: 448, startPoint y: 149, endPoint x: 446, endPoint y: 238, distance: 89.2
click at [447, 235] on div "[DATE]" at bounding box center [488, 243] width 238 height 20
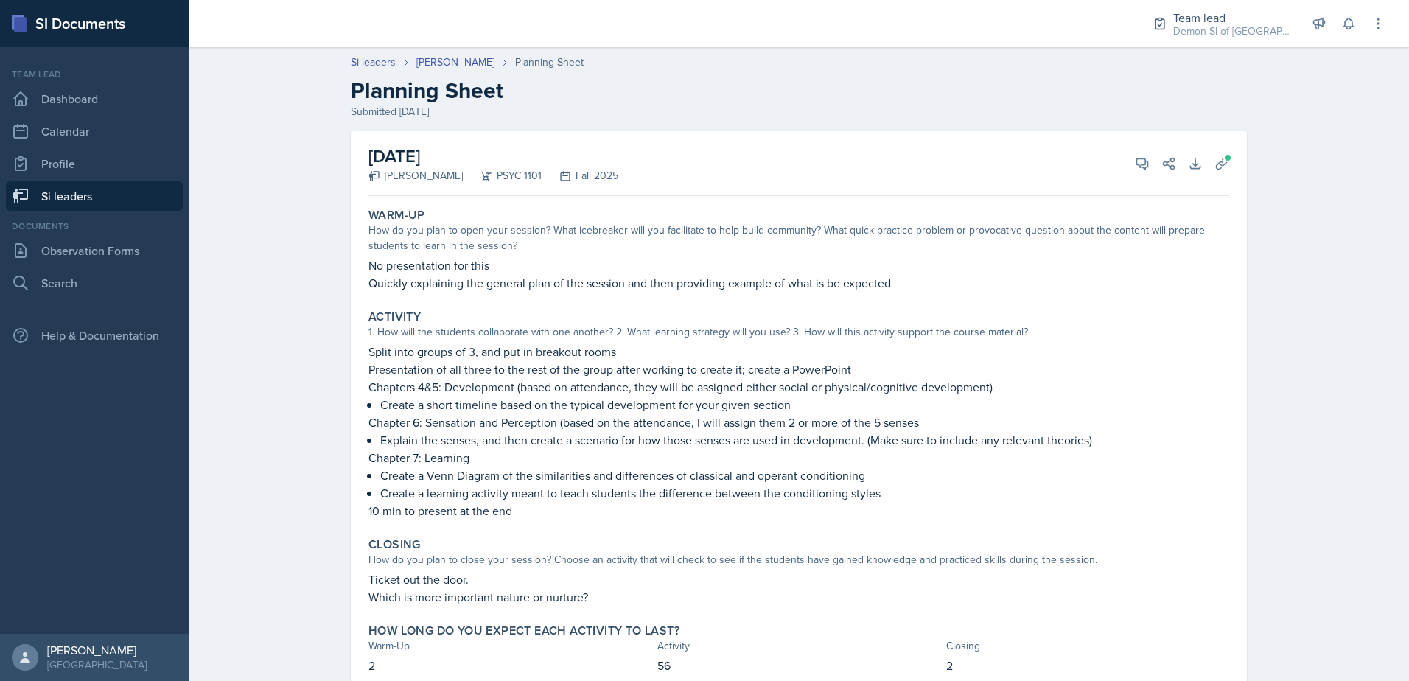
scroll to position [52, 0]
